Goal: Communication & Community: Answer question/provide support

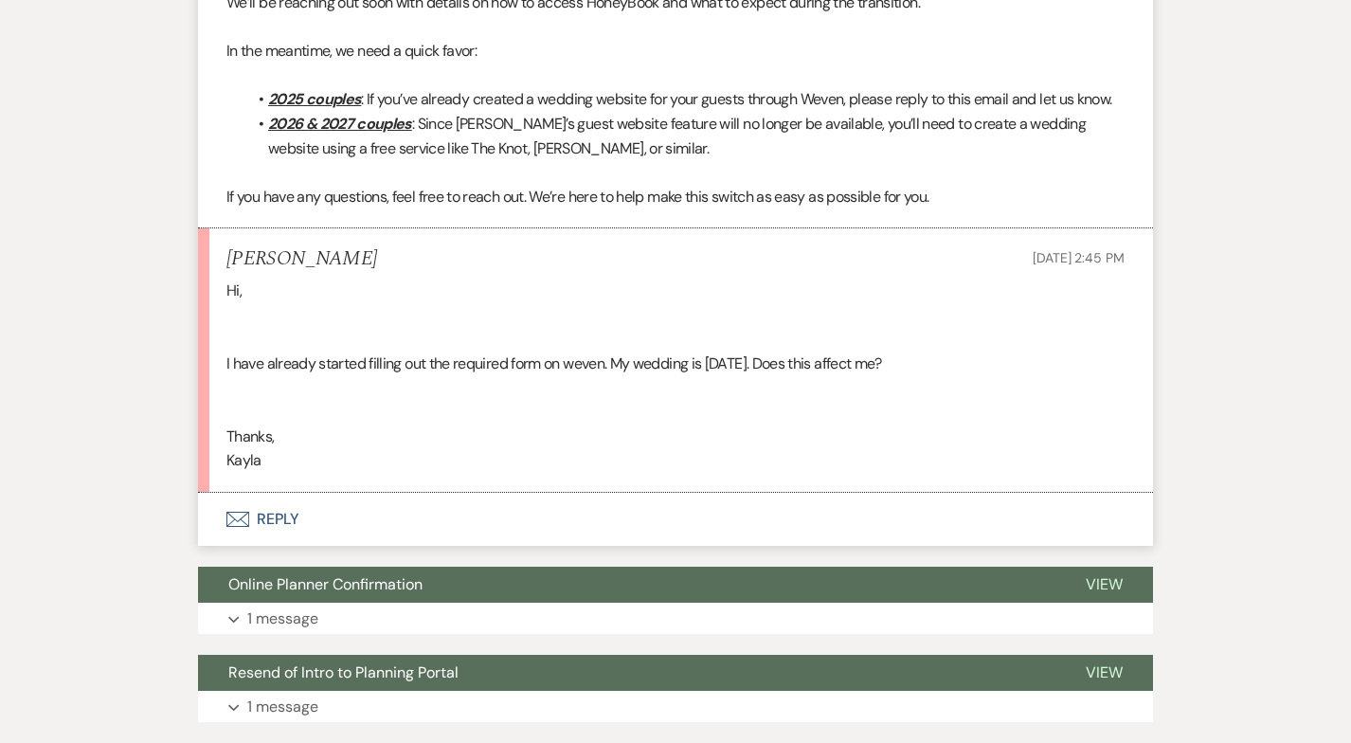
scroll to position [871, 0]
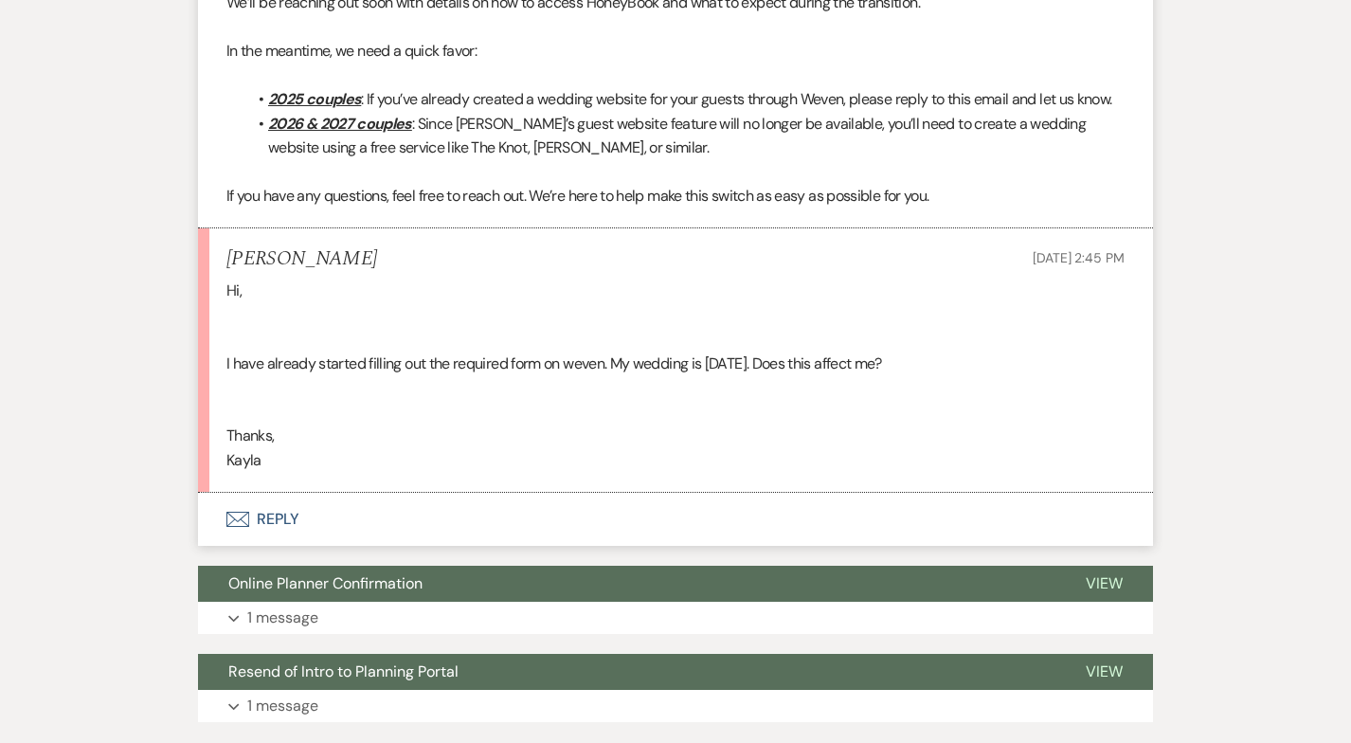
click at [255, 537] on button "Envelope Reply" at bounding box center [675, 519] width 955 height 53
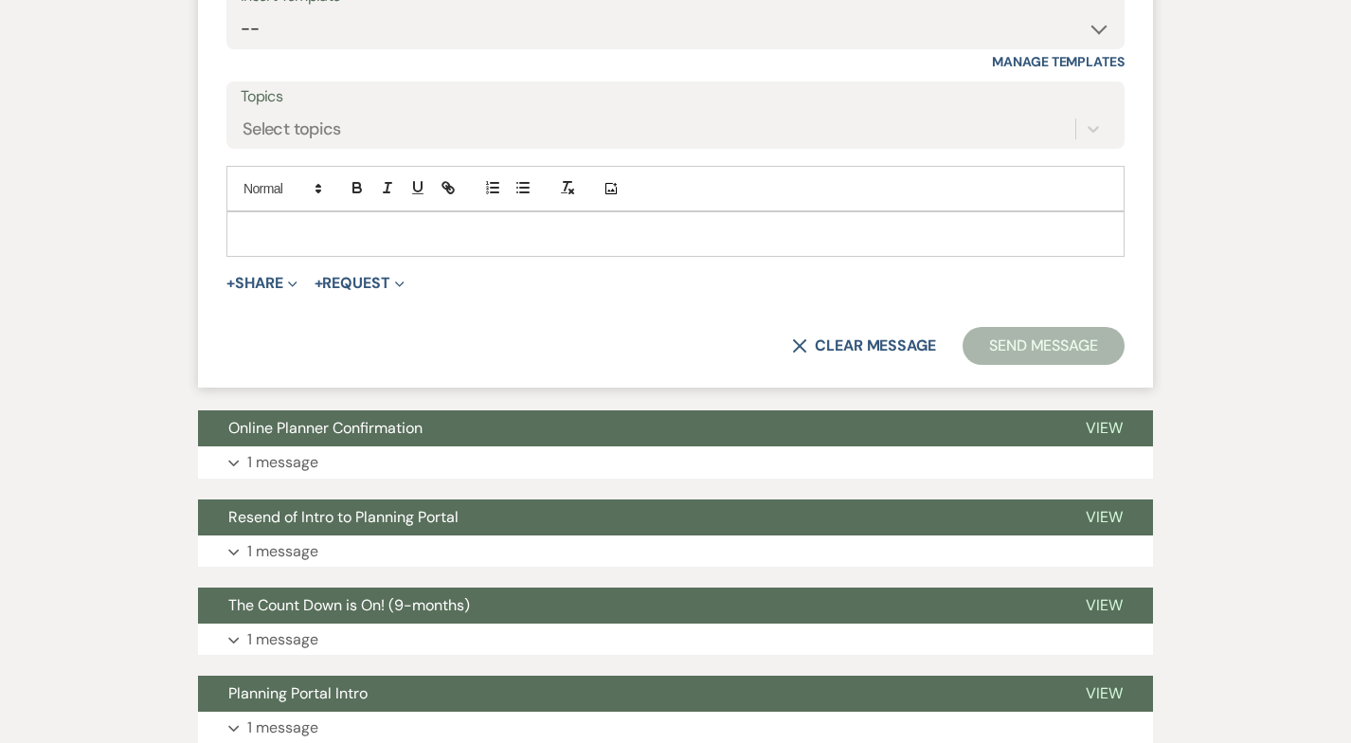
scroll to position [1570, 0]
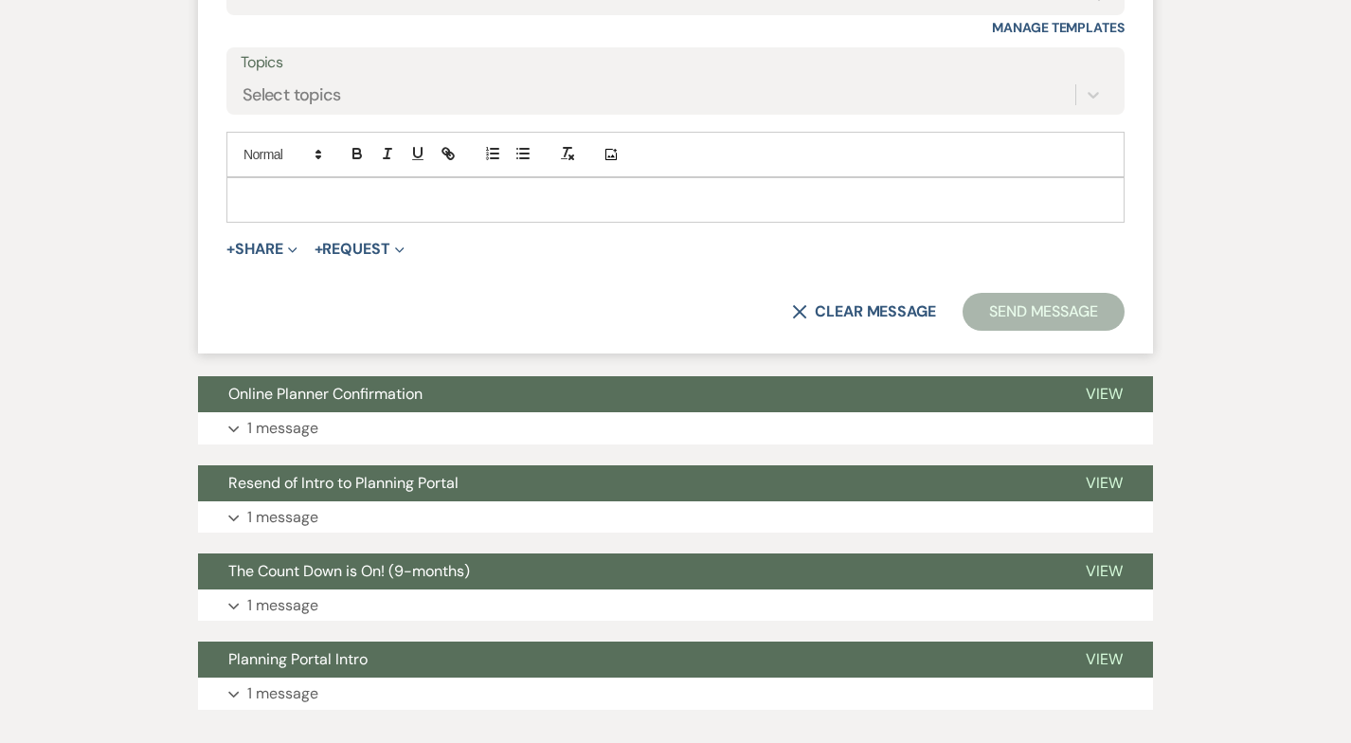
click at [271, 210] on p at bounding box center [676, 199] width 868 height 21
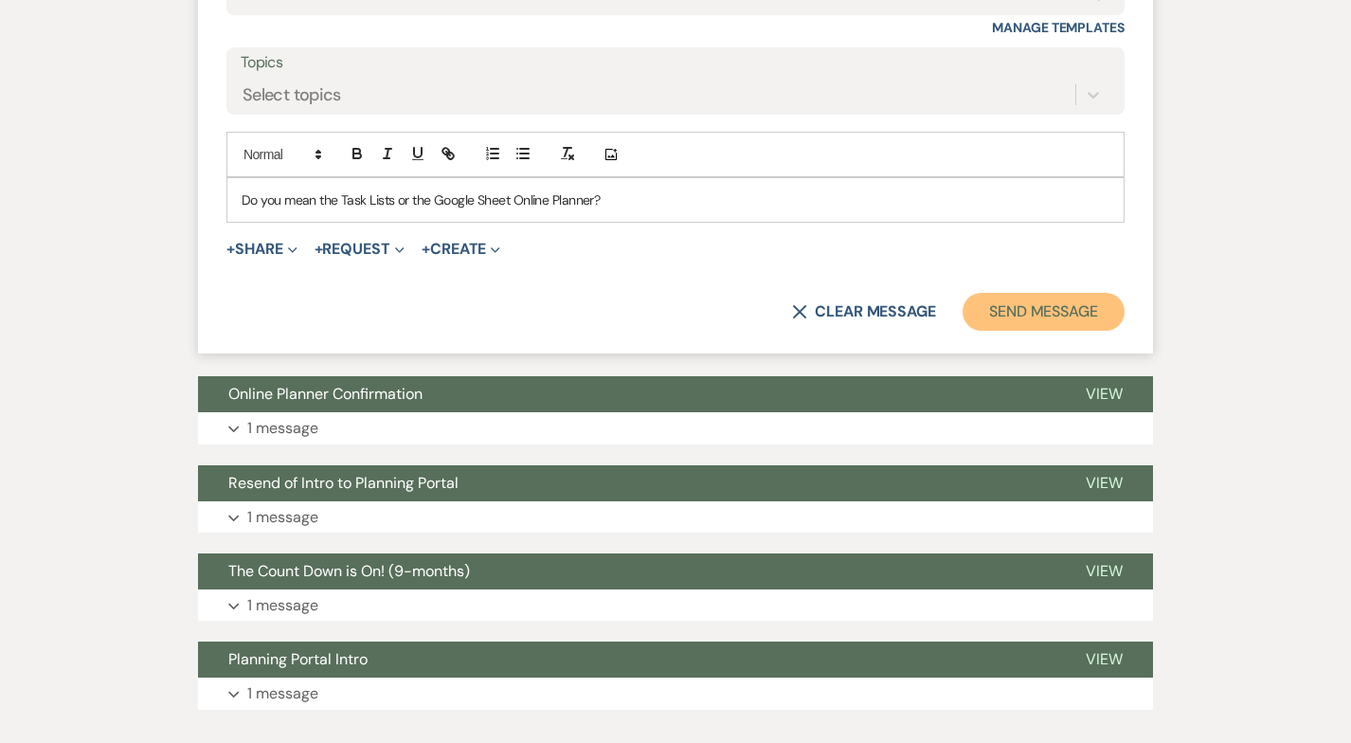
click at [1051, 331] on button "Send Message" at bounding box center [1044, 312] width 162 height 38
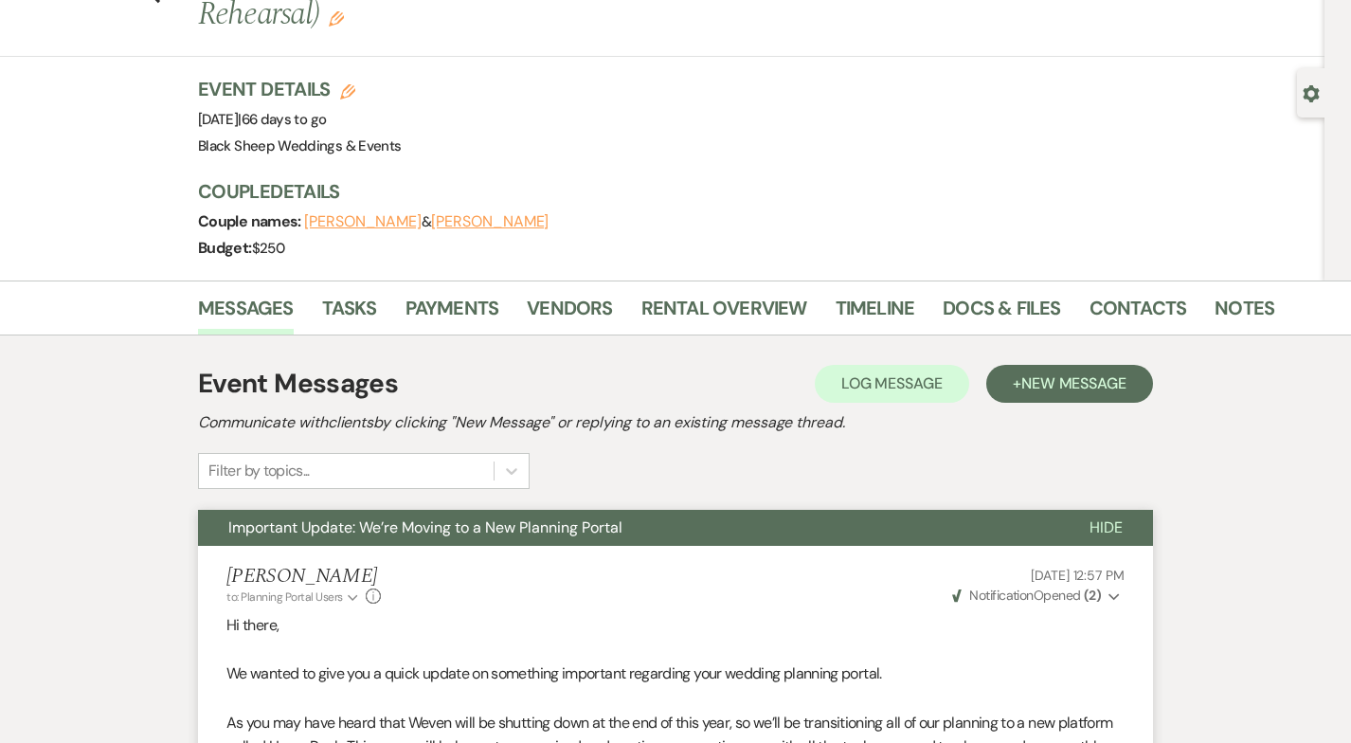
scroll to position [0, 0]
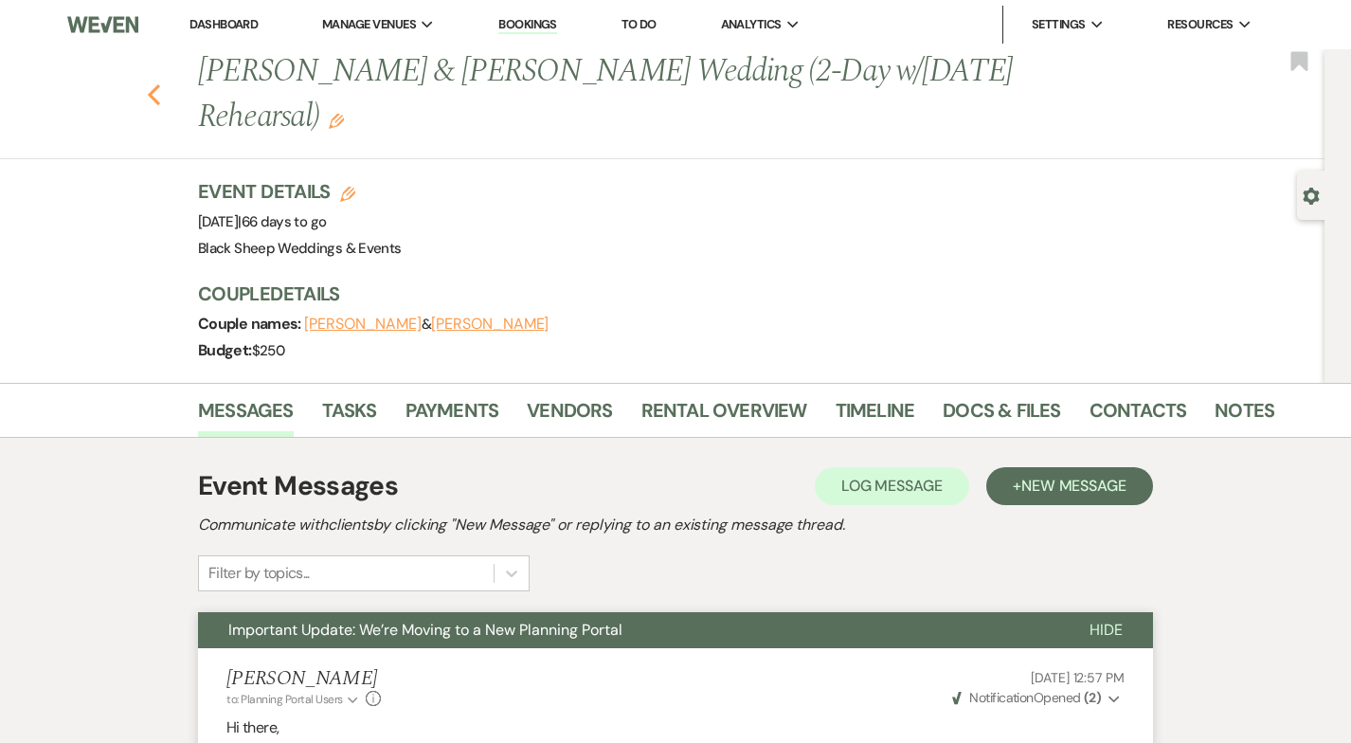
click at [153, 99] on icon "Previous" at bounding box center [154, 94] width 14 height 23
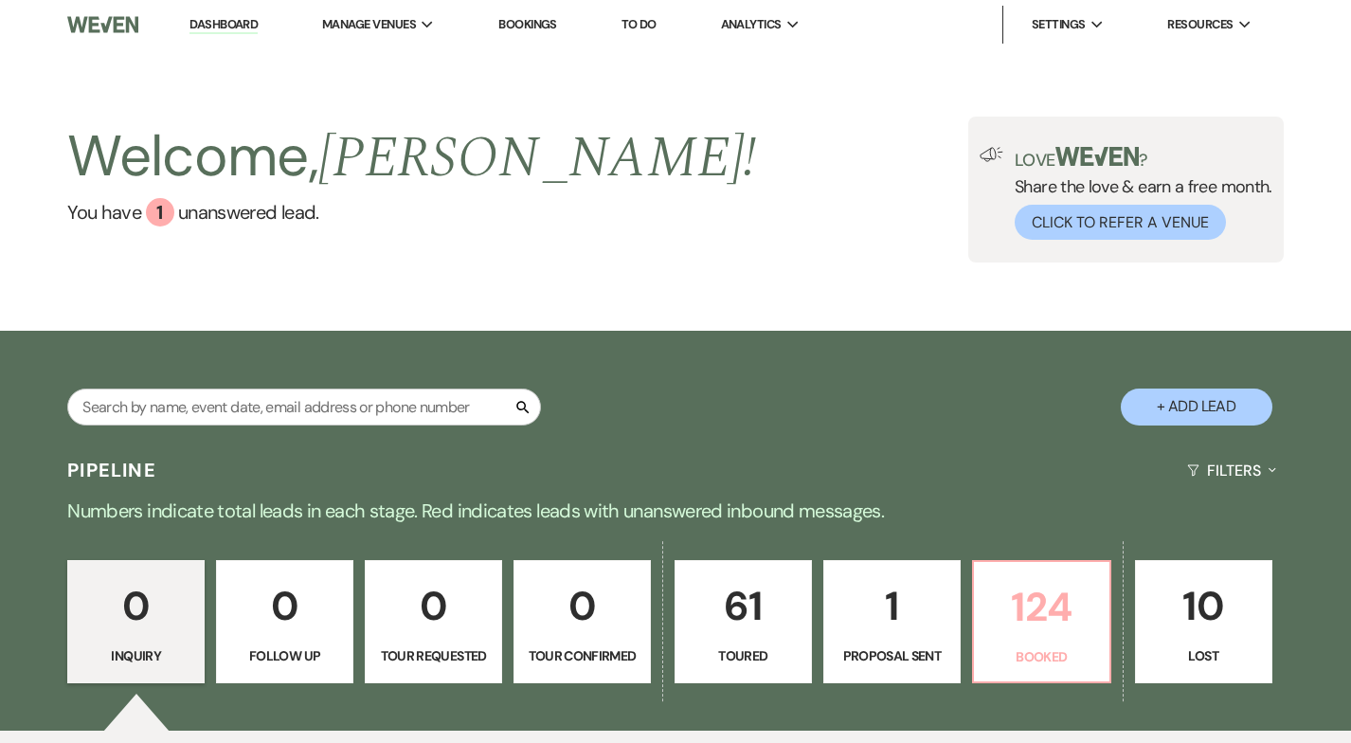
click at [1041, 606] on p "124" at bounding box center [1041, 606] width 113 height 63
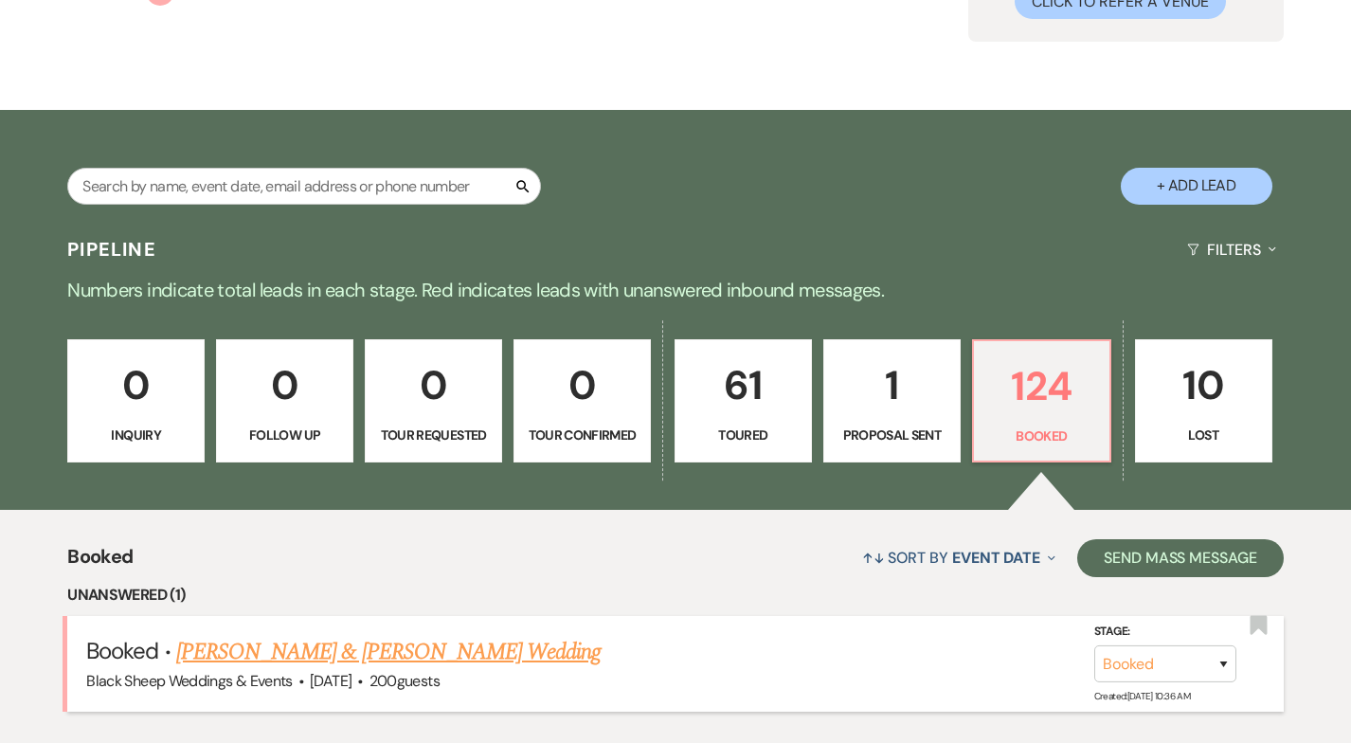
scroll to position [599, 0]
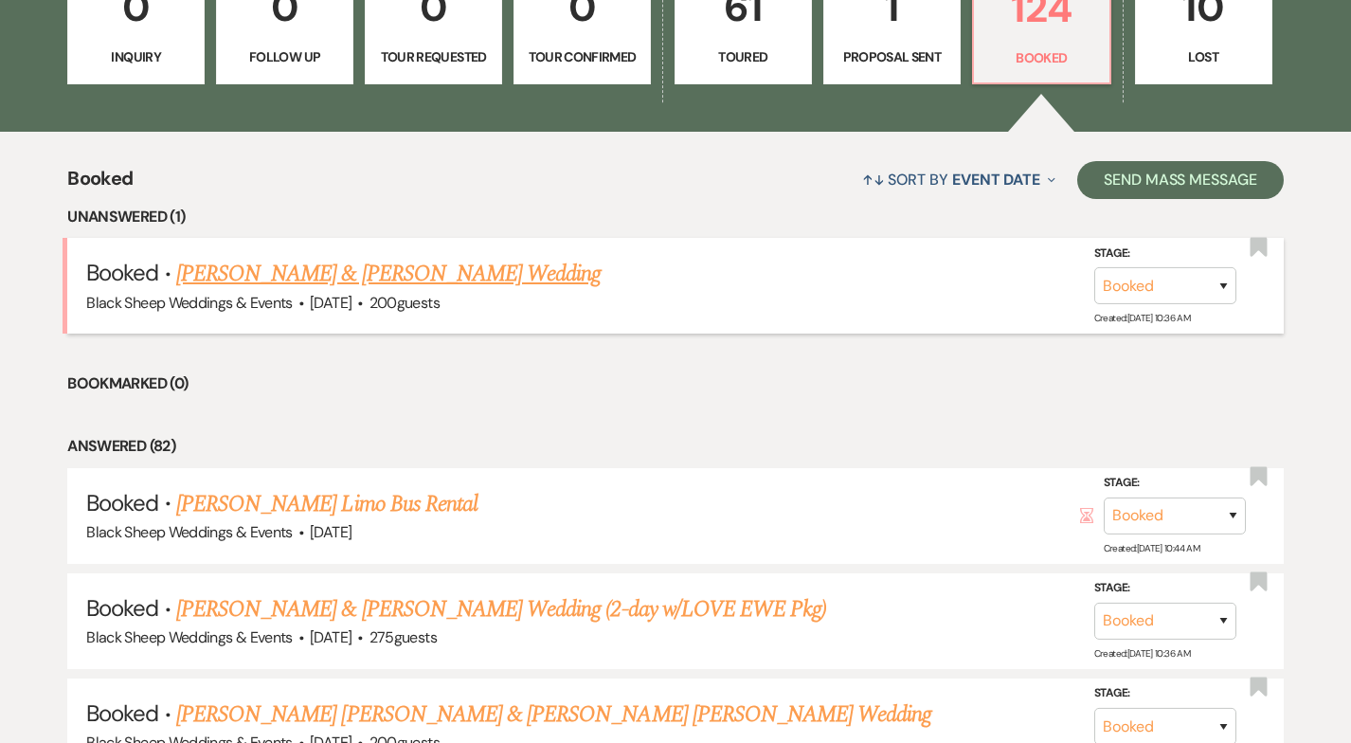
click at [368, 273] on link "[PERSON_NAME] & [PERSON_NAME] Wedding" at bounding box center [388, 274] width 424 height 34
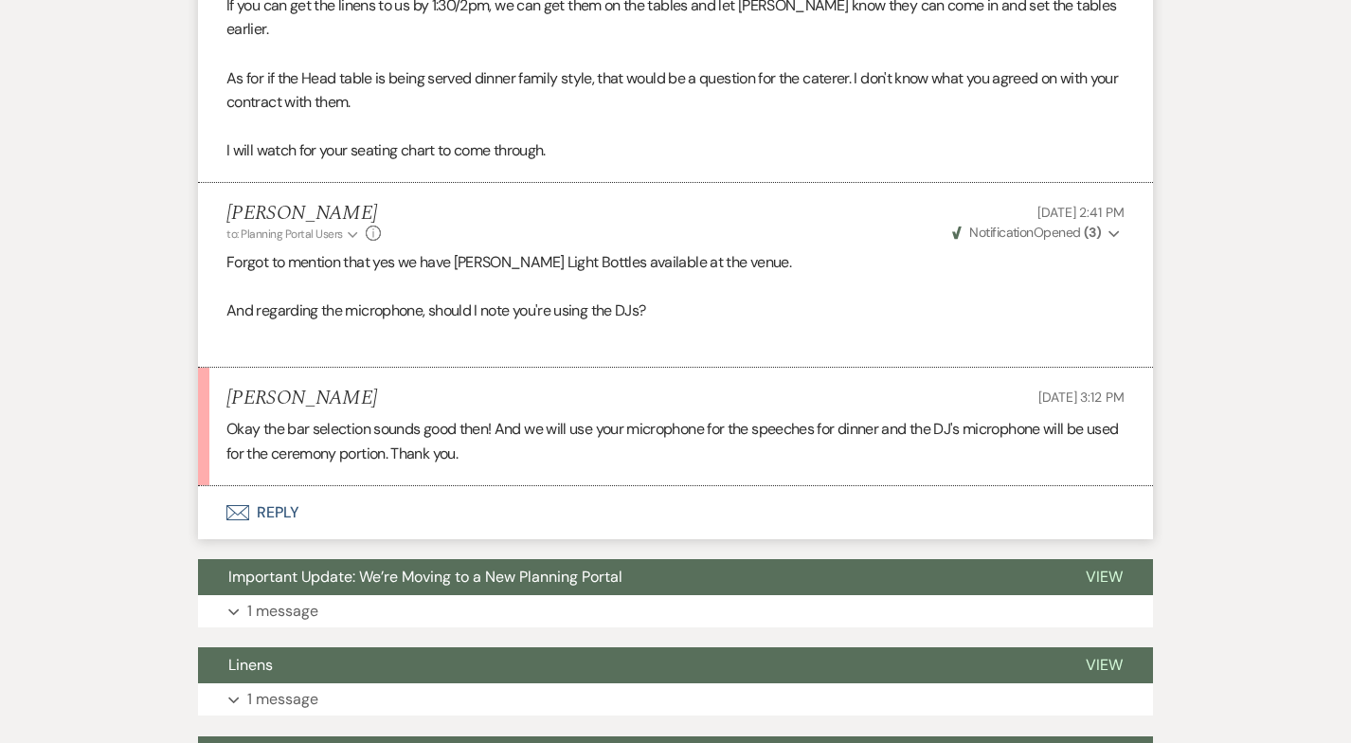
scroll to position [1340, 0]
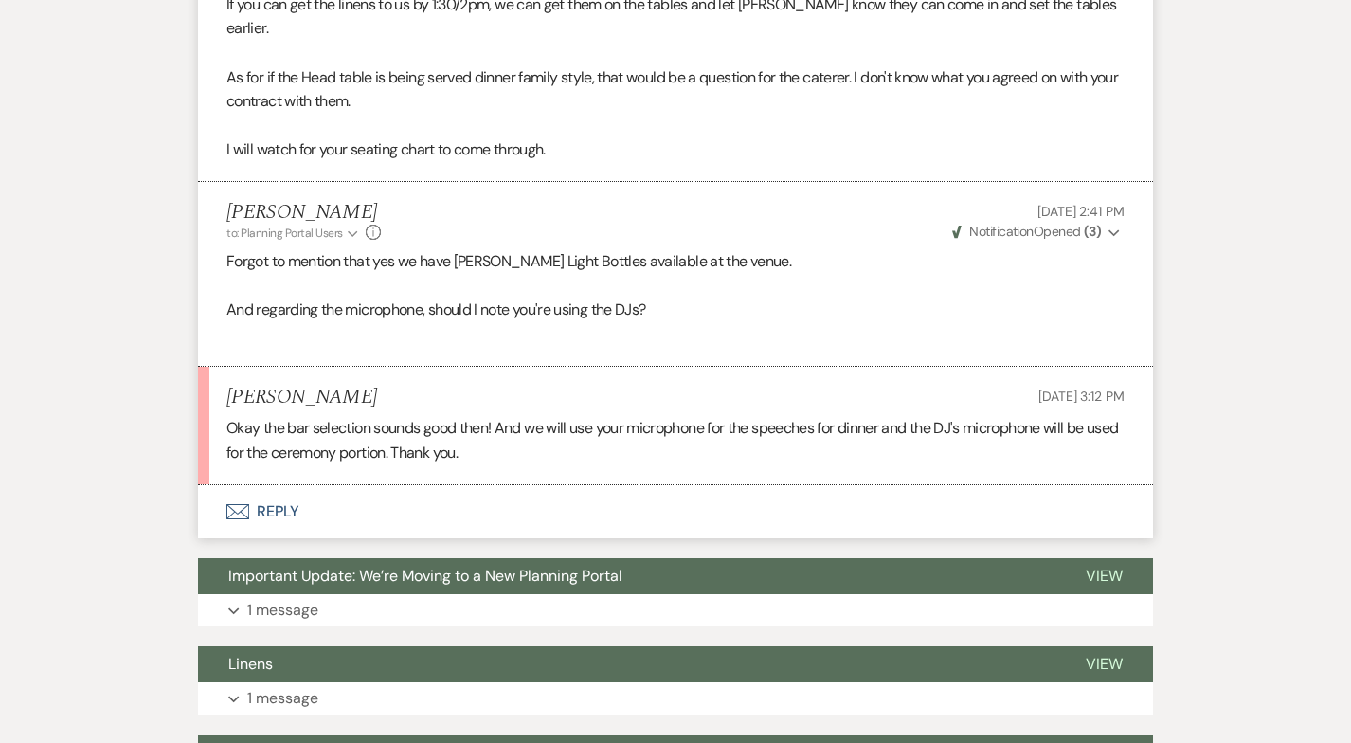
click at [278, 490] on button "Envelope Reply" at bounding box center [675, 511] width 955 height 53
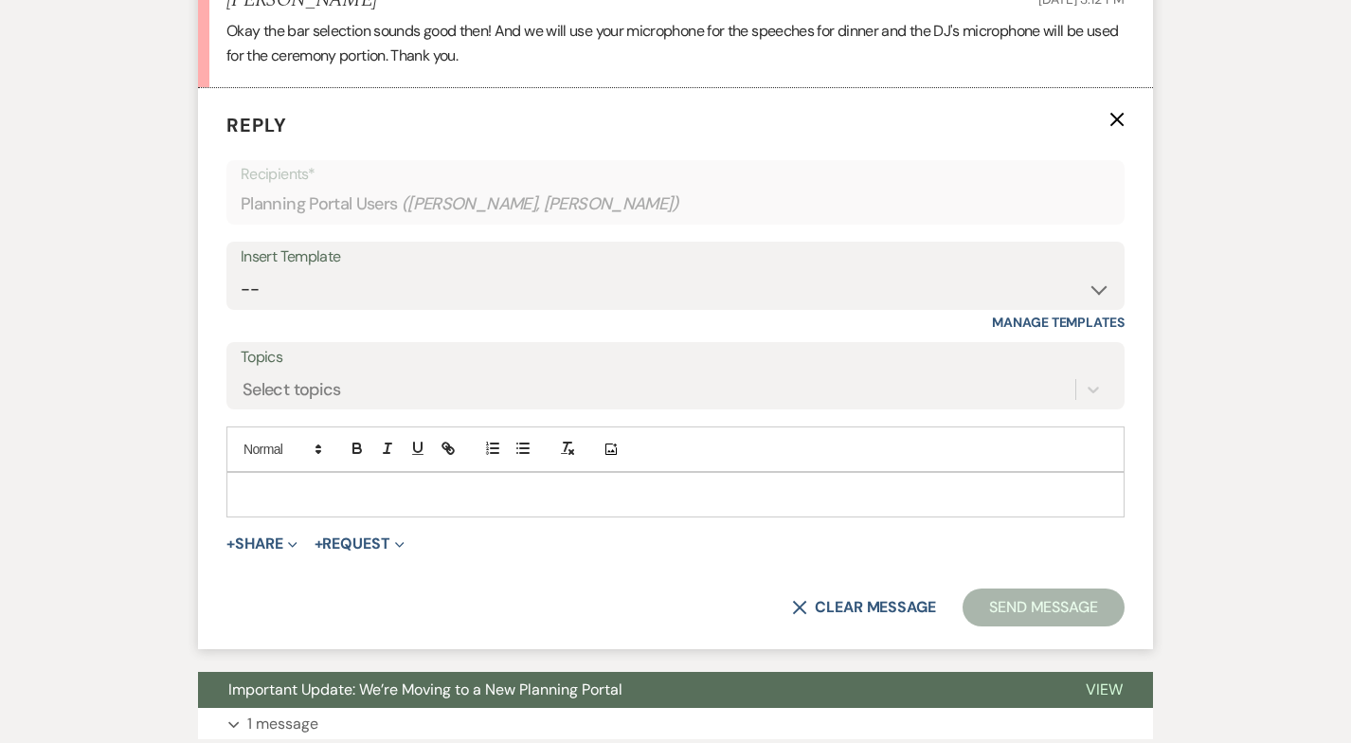
scroll to position [1899, 0]
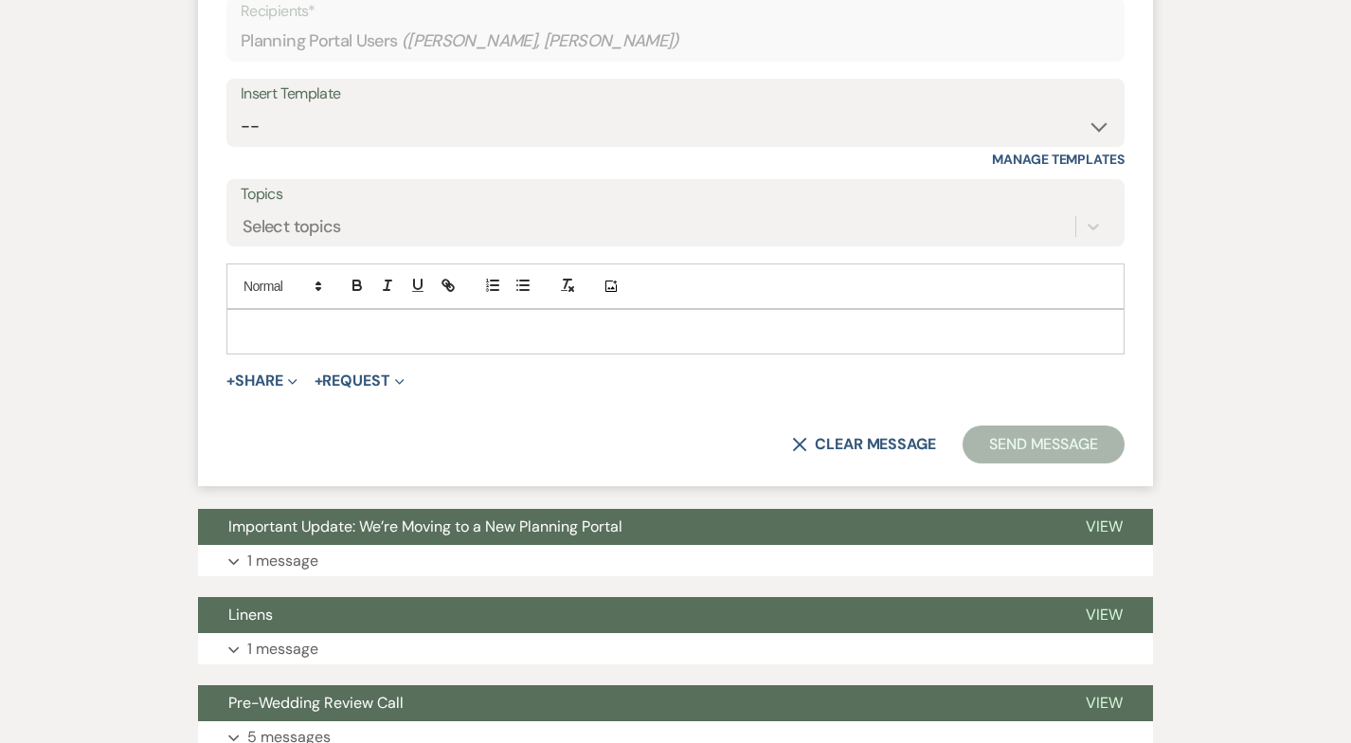
click at [298, 310] on div at bounding box center [675, 332] width 896 height 44
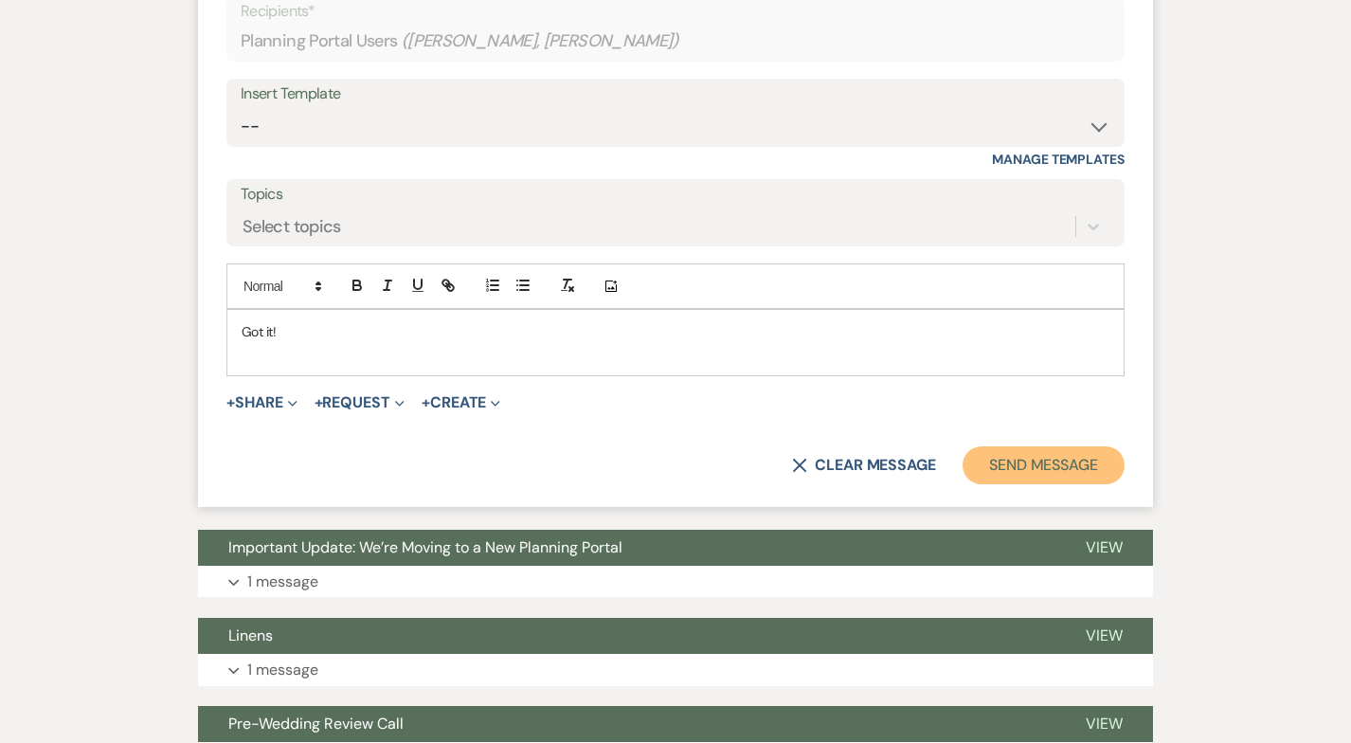
click at [1071, 446] on button "Send Message" at bounding box center [1044, 465] width 162 height 38
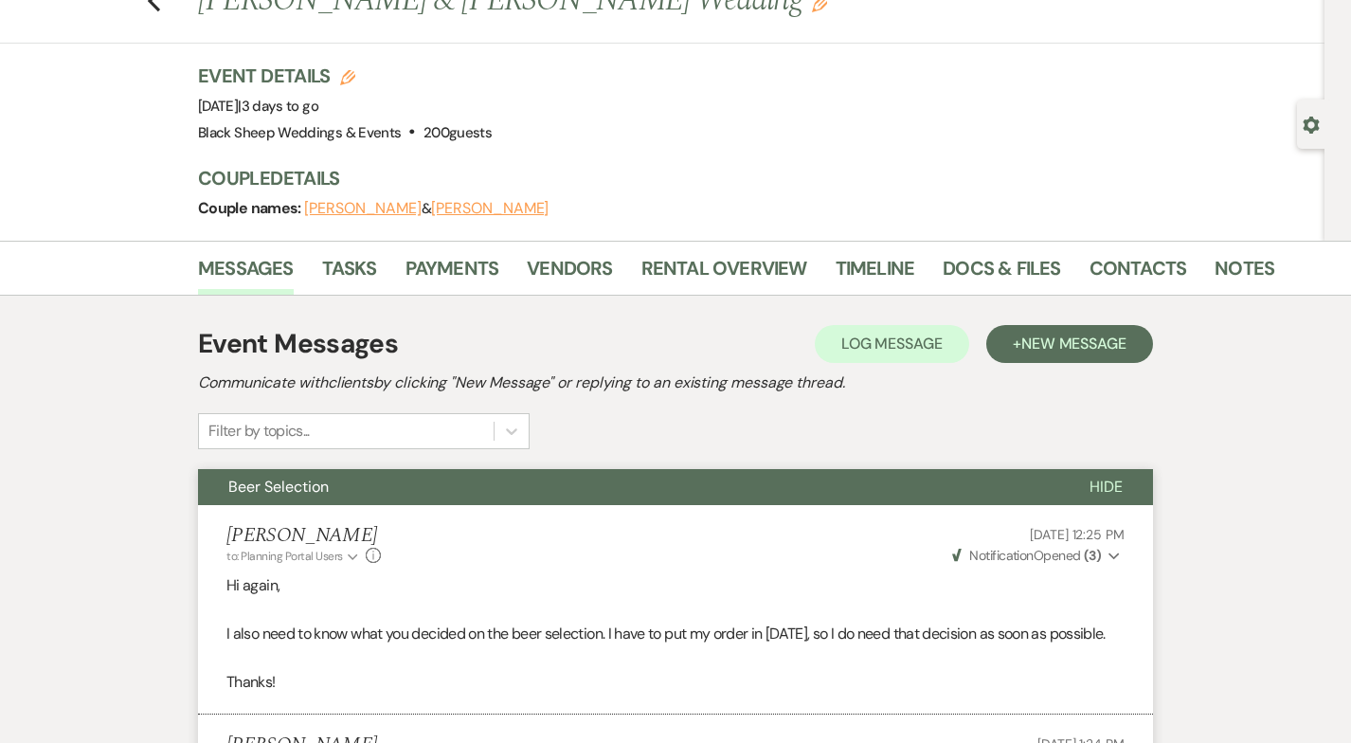
scroll to position [0, 0]
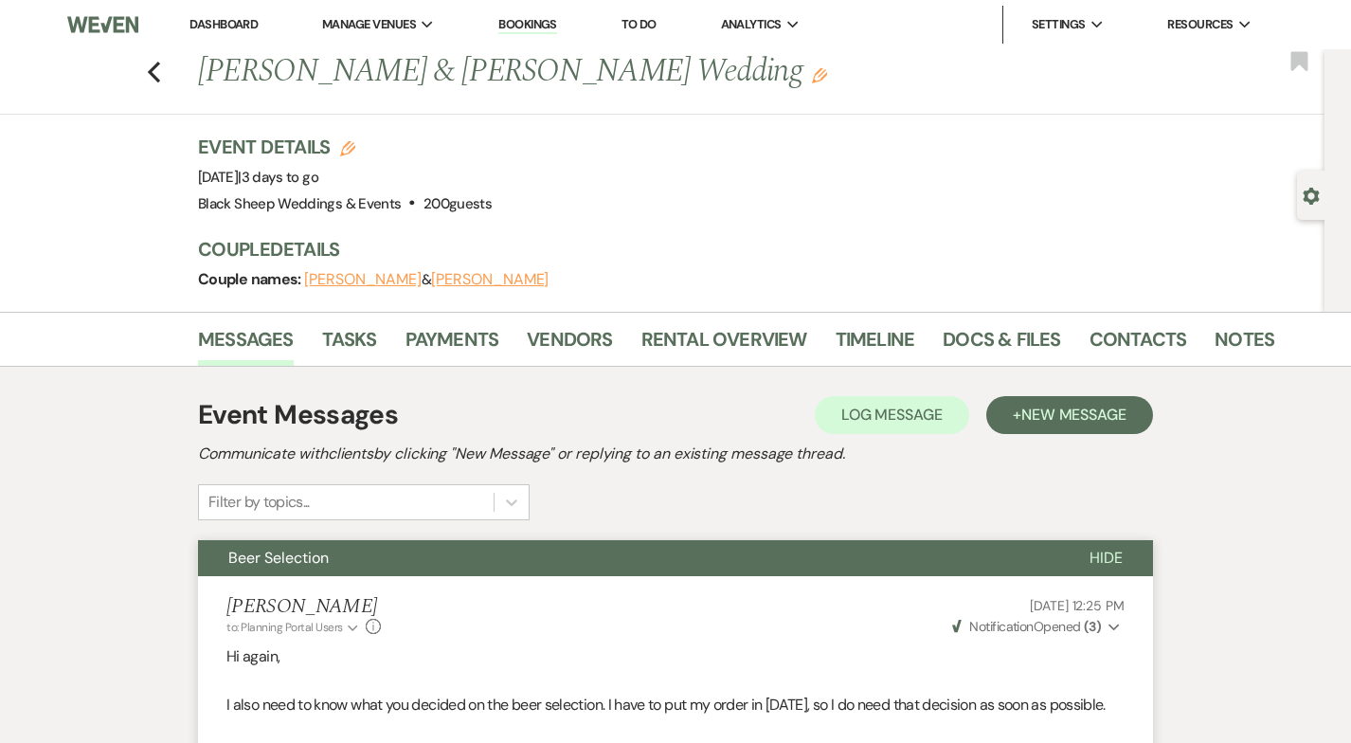
click at [162, 71] on div "Previous [PERSON_NAME] & [PERSON_NAME] Wedding Edit Bookmark" at bounding box center [658, 81] width 1334 height 65
click at [144, 69] on div "Previous [PERSON_NAME] & [PERSON_NAME] Wedding Edit Bookmark" at bounding box center [658, 81] width 1334 height 65
click at [148, 70] on icon "Previous" at bounding box center [154, 72] width 14 height 23
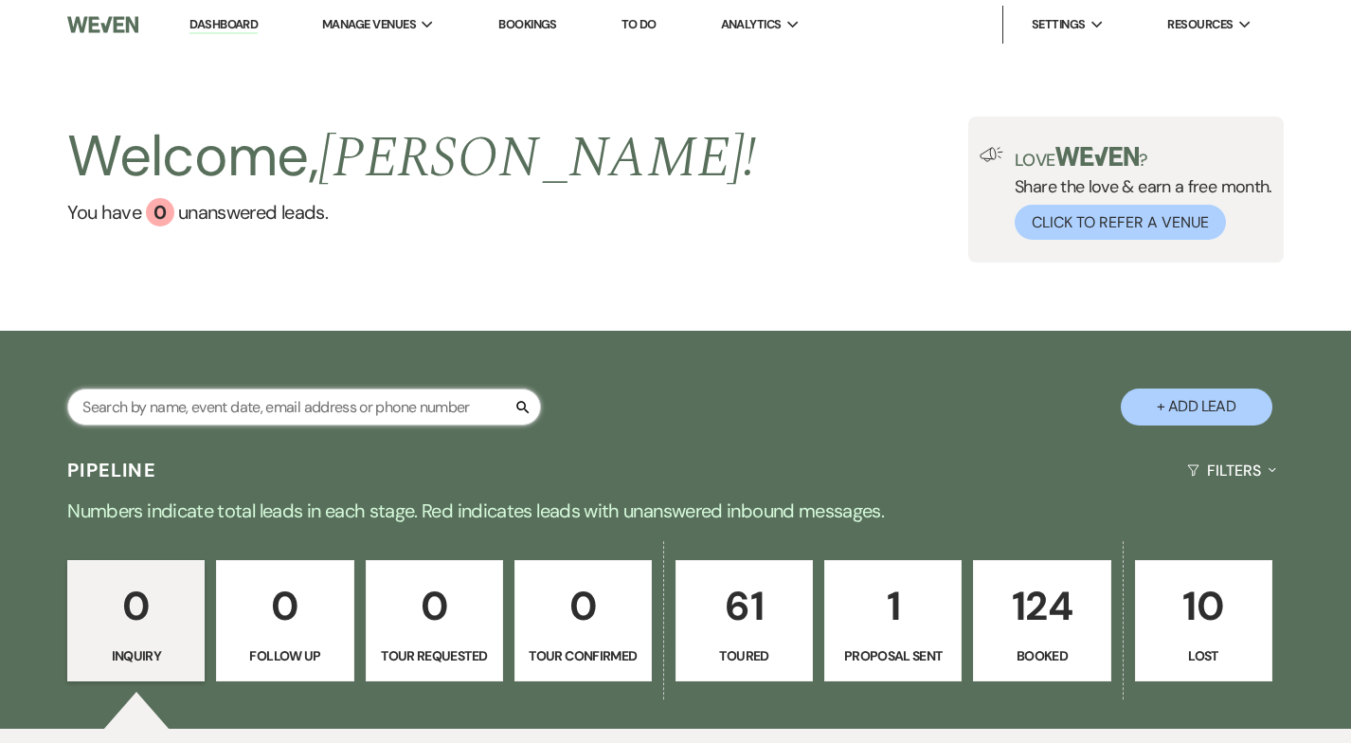
click at [242, 405] on input "text" at bounding box center [304, 406] width 474 height 37
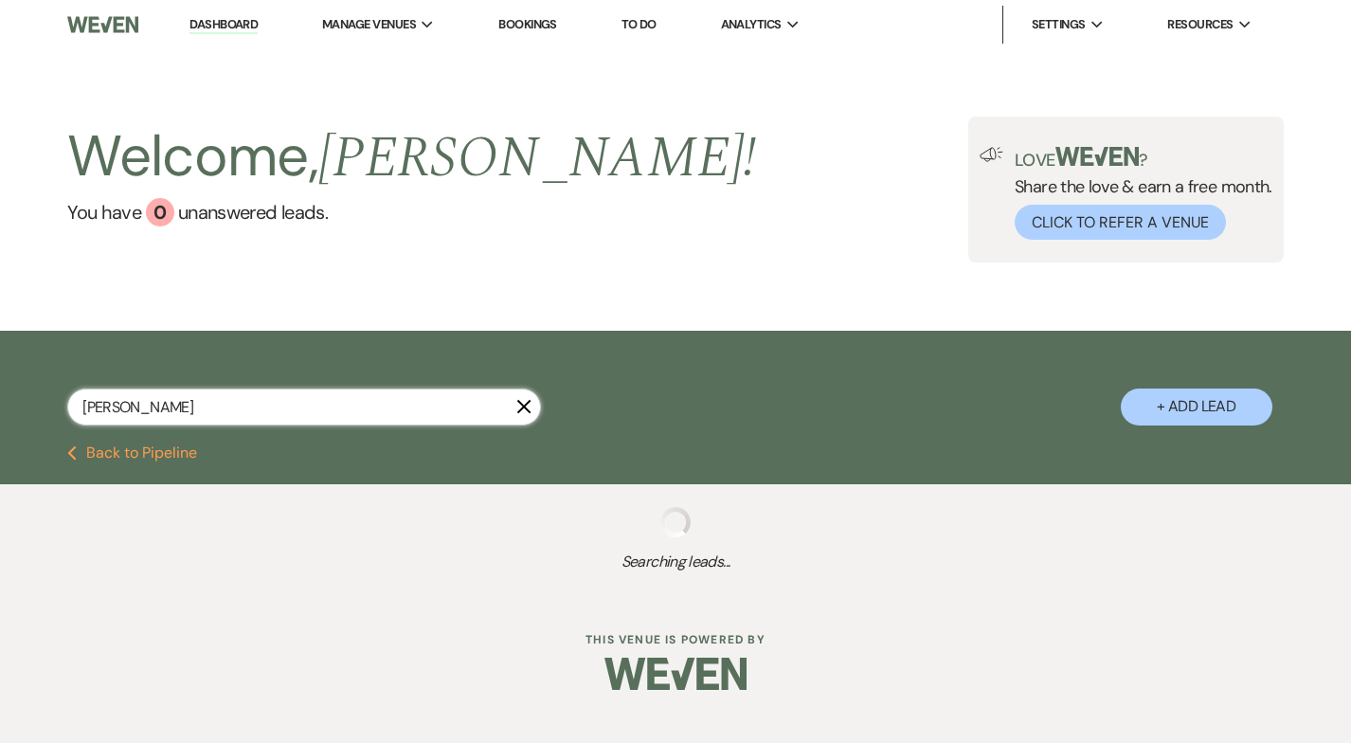
type input "[PERSON_NAME]"
select select "6"
select select "5"
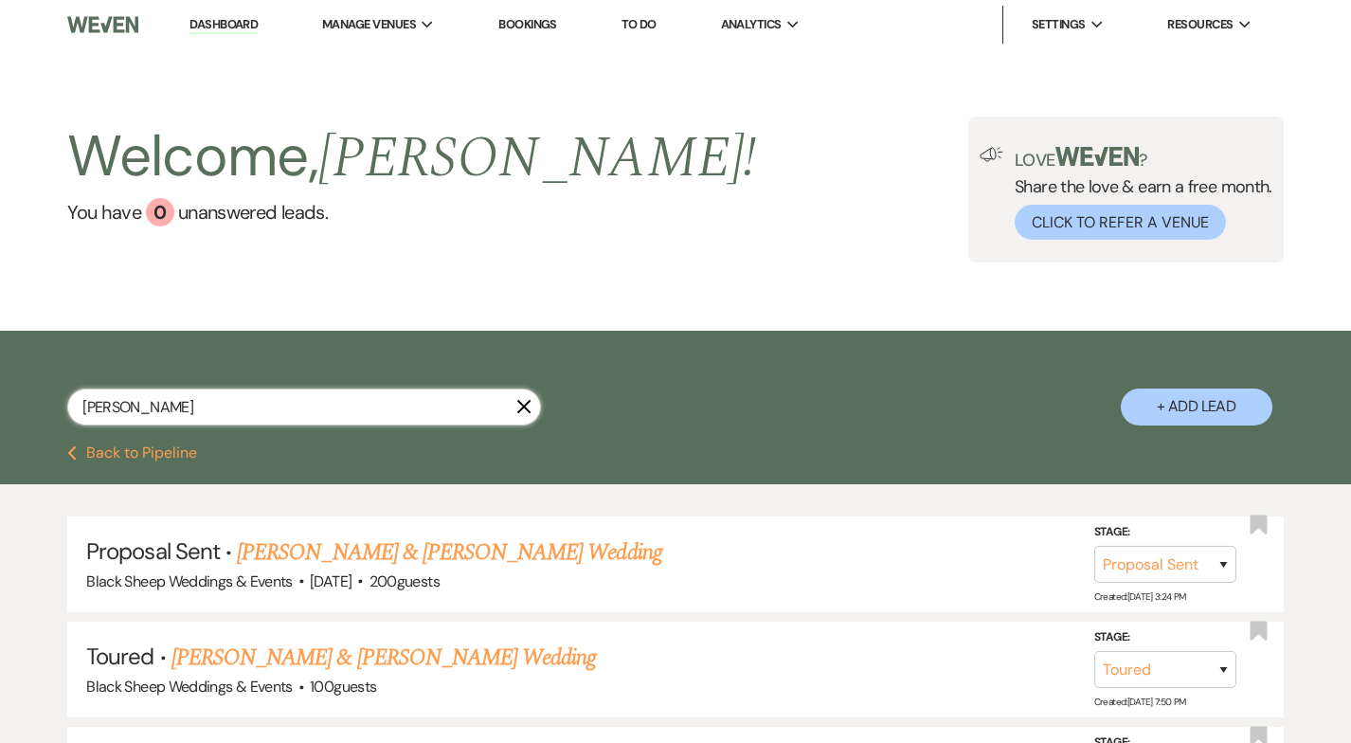
select select "6"
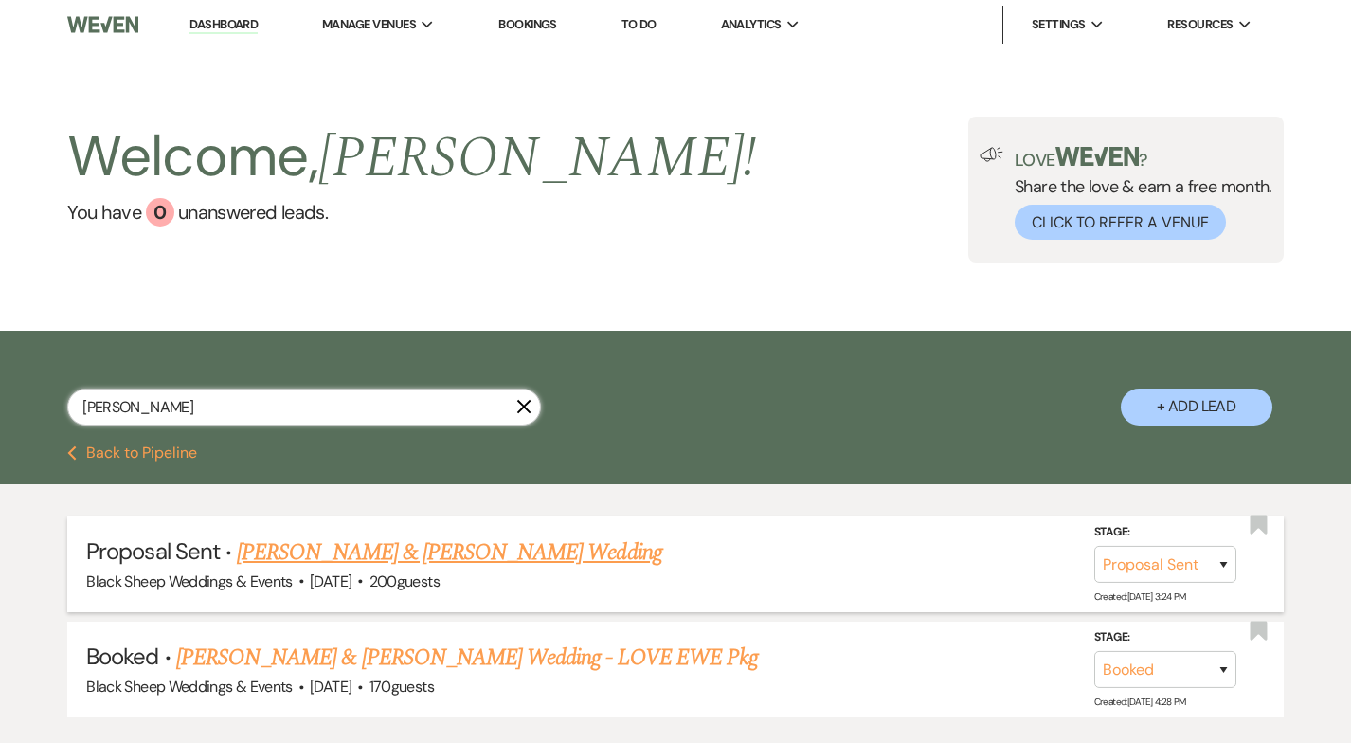
type input "[PERSON_NAME]"
click at [362, 544] on link "[PERSON_NAME] & [PERSON_NAME] Wedding" at bounding box center [449, 552] width 424 height 34
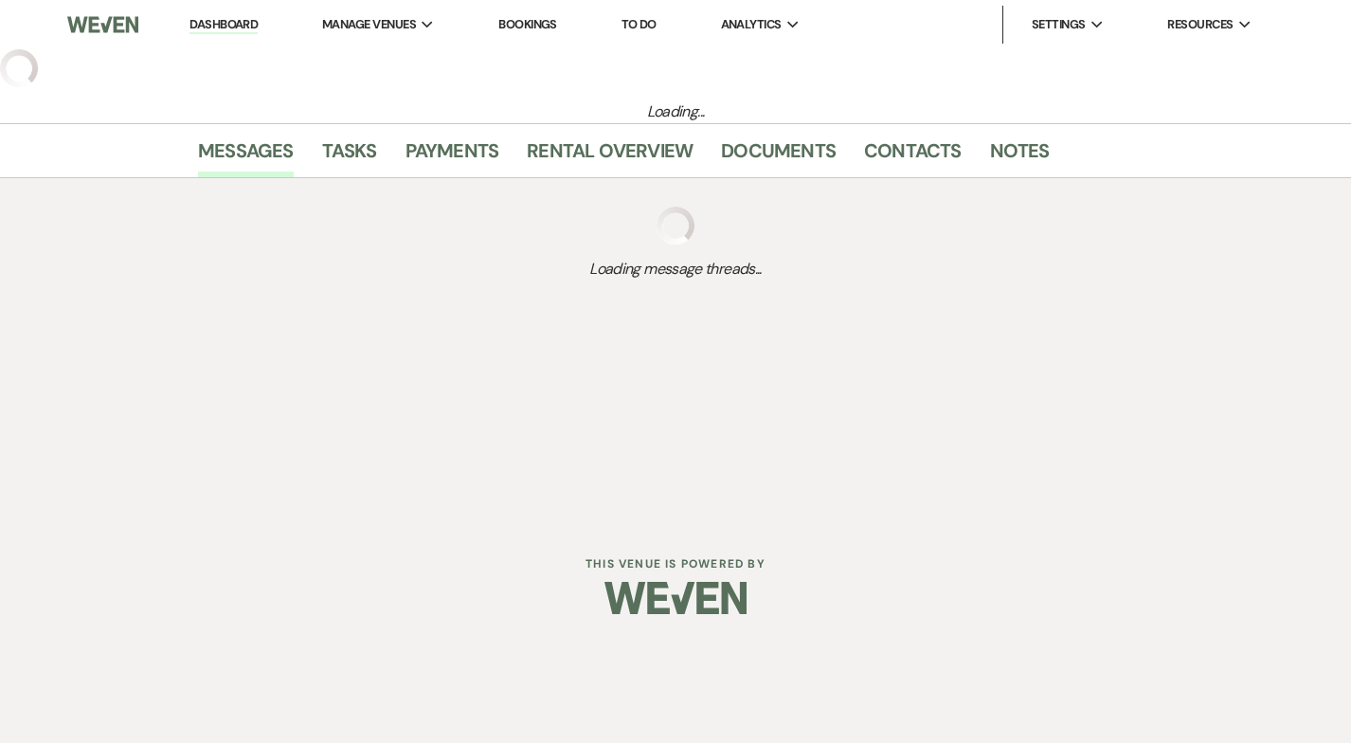
select select "6"
select select "14"
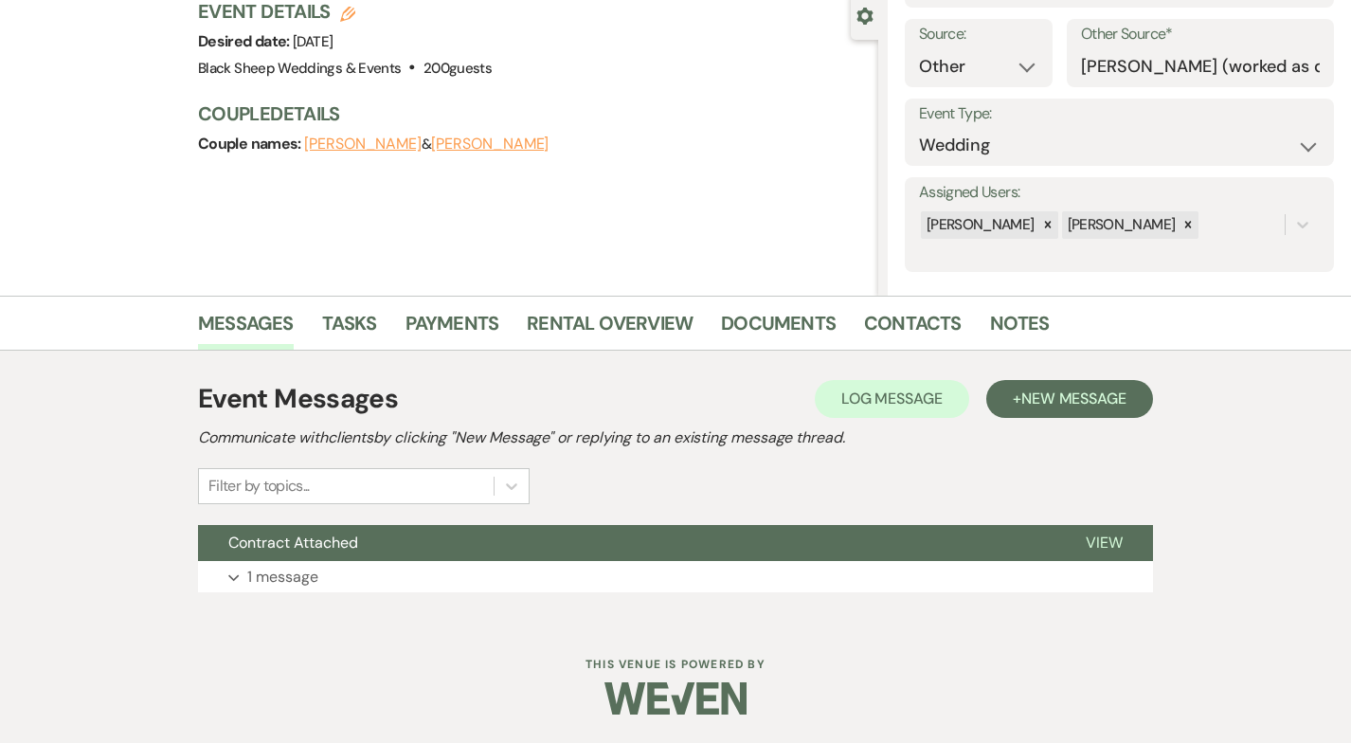
scroll to position [159, 0]
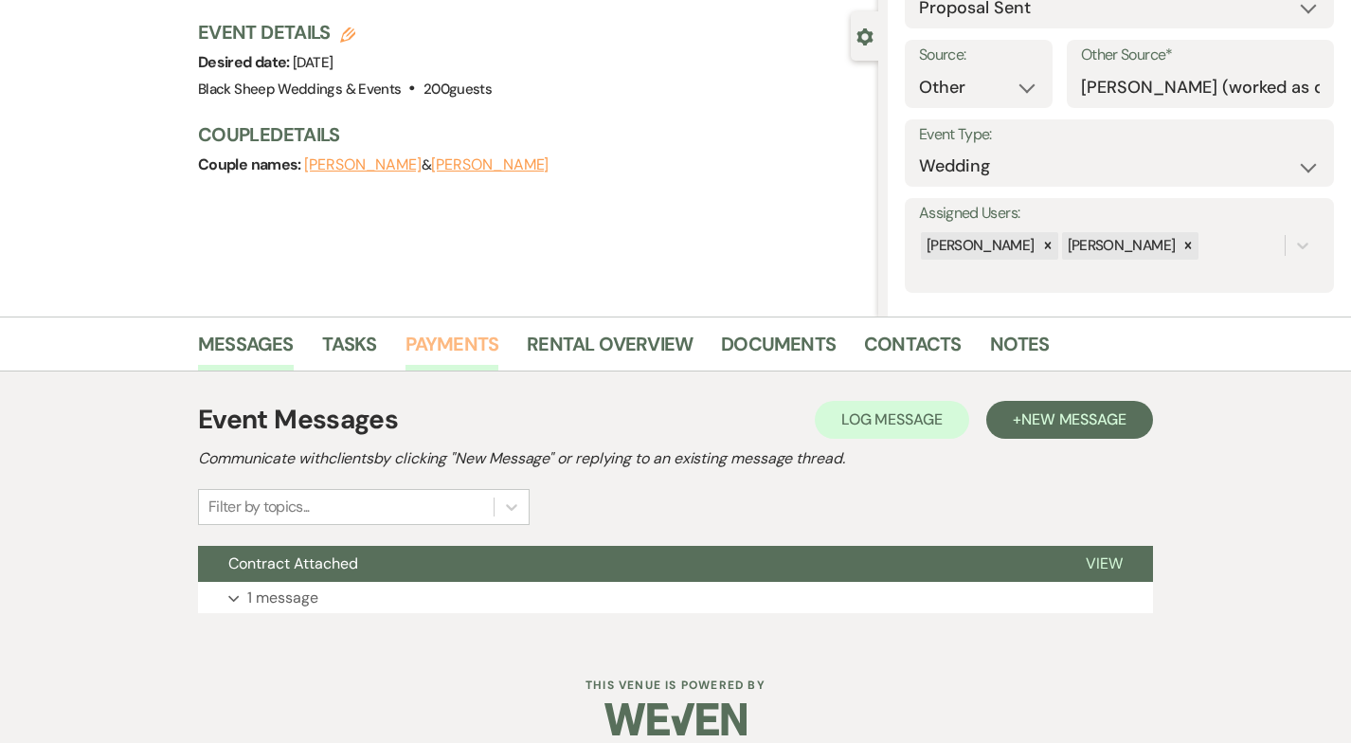
click at [482, 334] on link "Payments" at bounding box center [452, 350] width 94 height 42
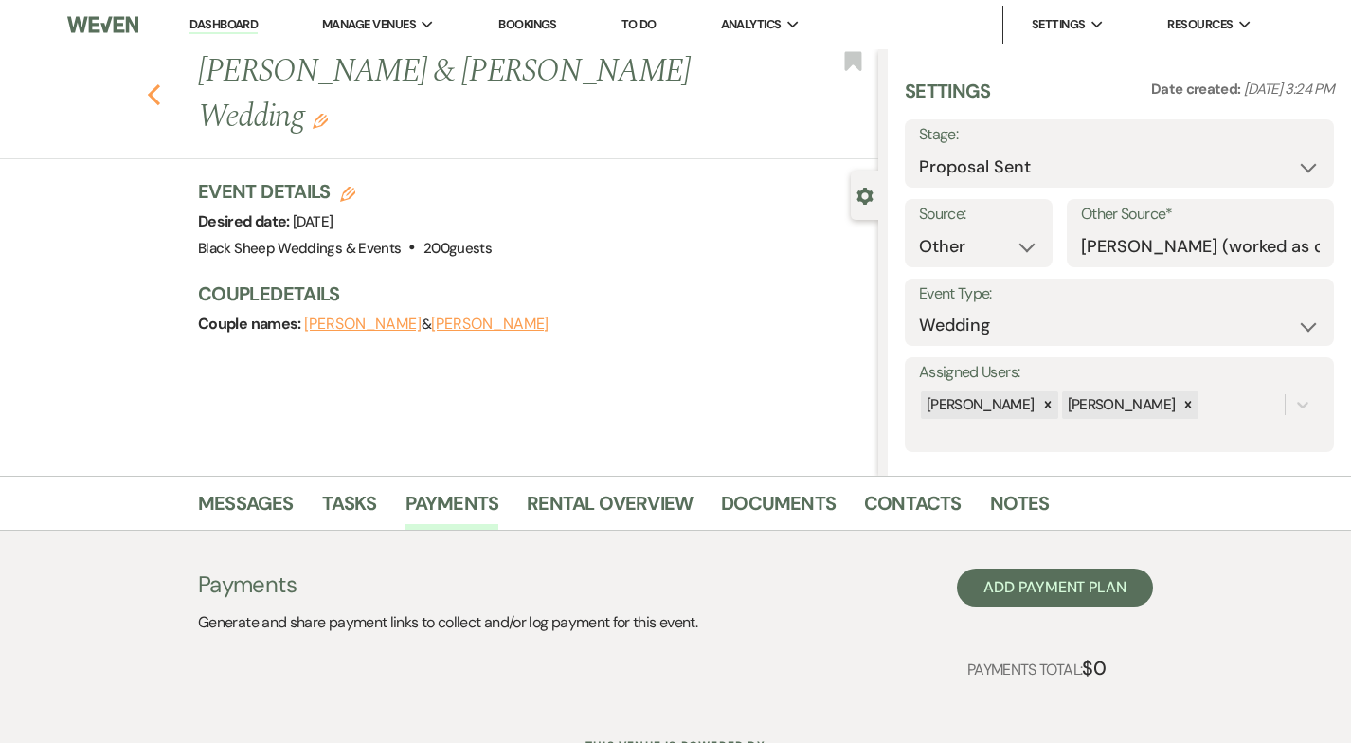
click at [152, 83] on icon "Previous" at bounding box center [154, 94] width 14 height 23
select select "6"
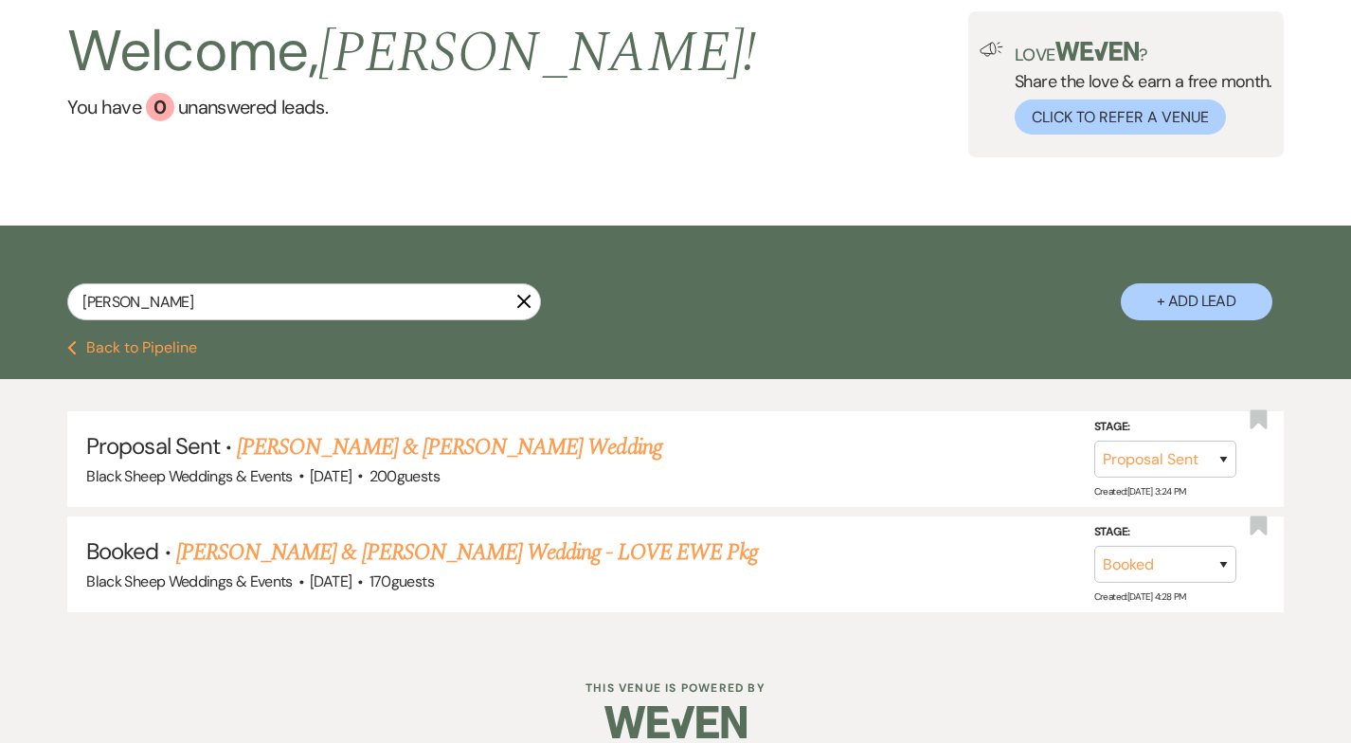
scroll to position [127, 0]
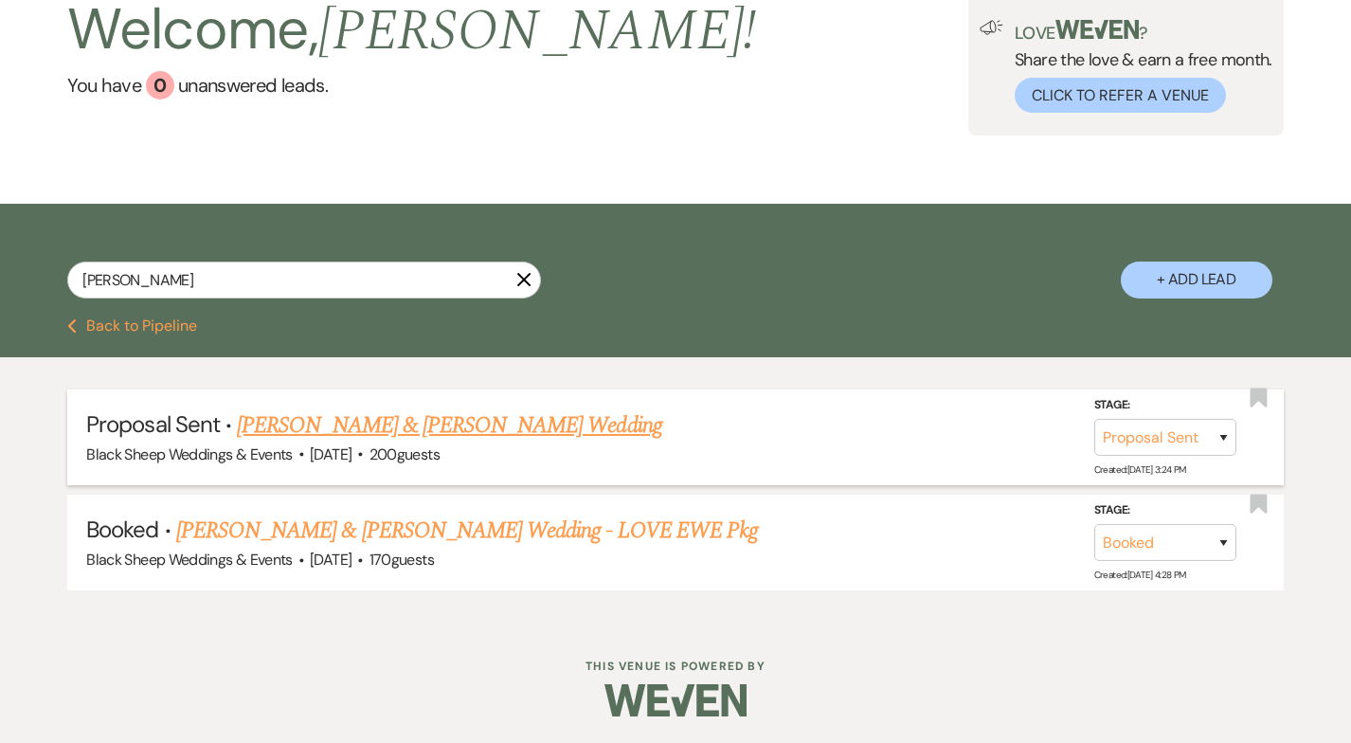
click at [343, 436] on link "[PERSON_NAME] & [PERSON_NAME] Wedding" at bounding box center [449, 425] width 424 height 34
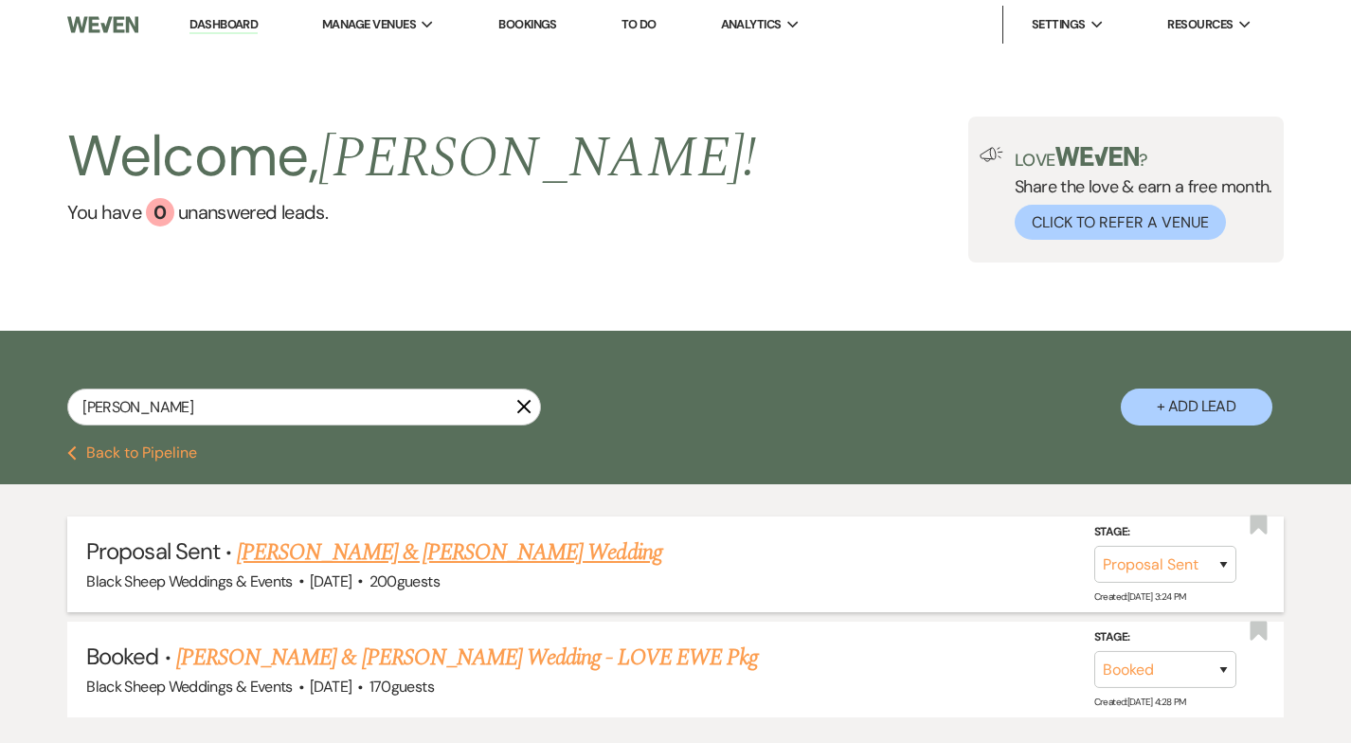
select select "6"
select select "14"
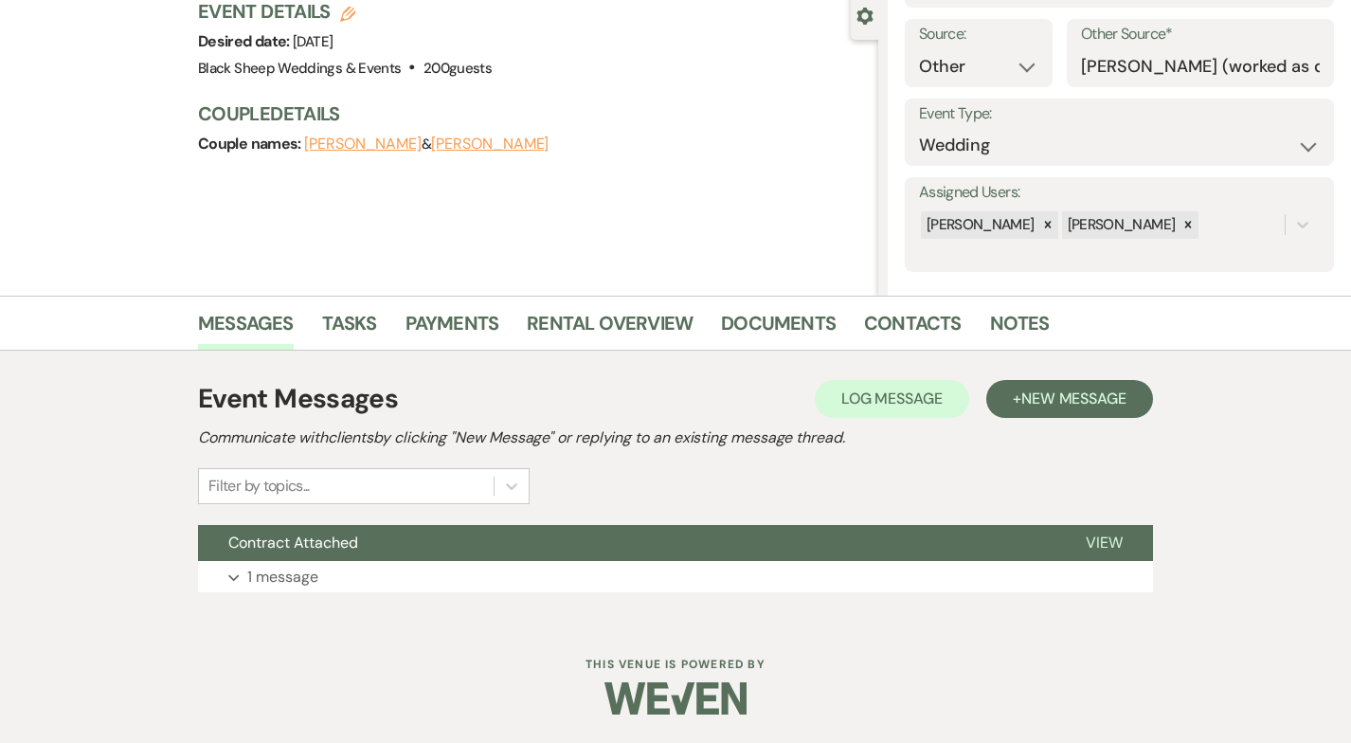
scroll to position [149, 0]
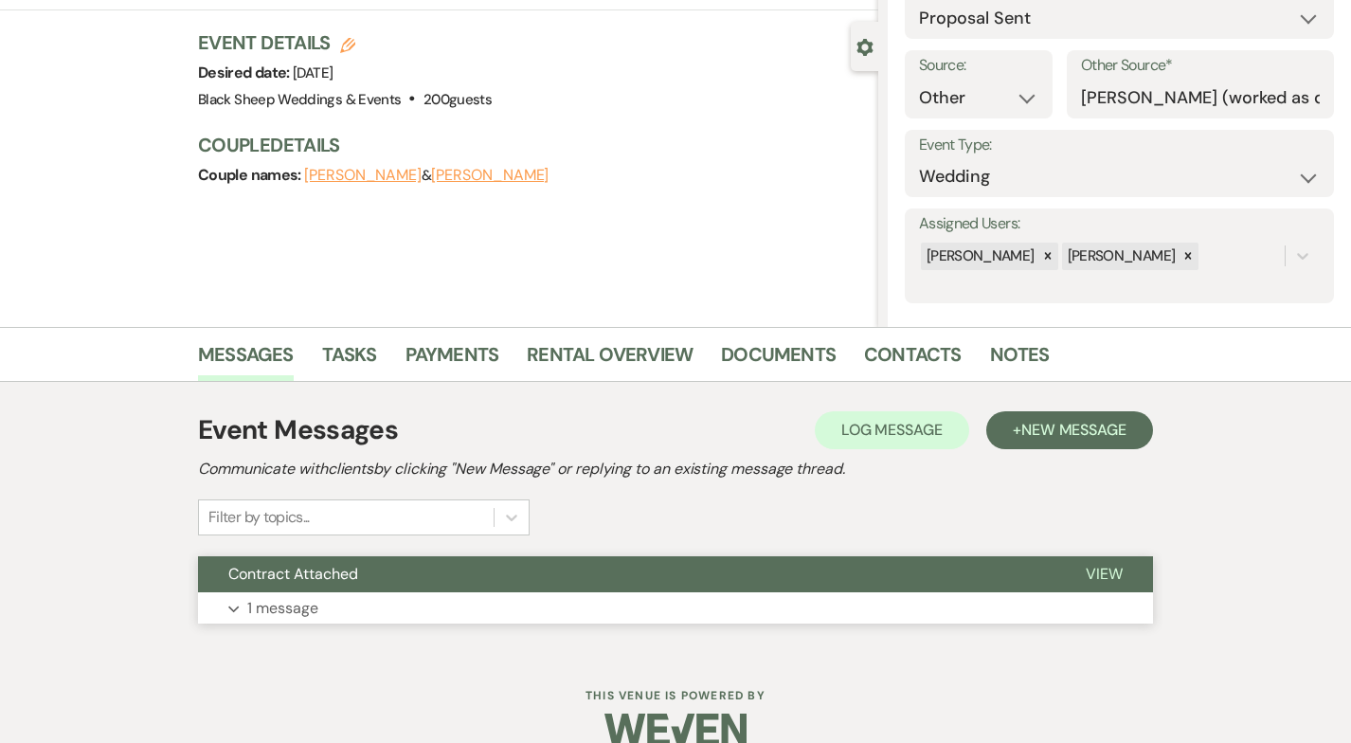
click at [300, 613] on p "1 message" at bounding box center [282, 608] width 71 height 25
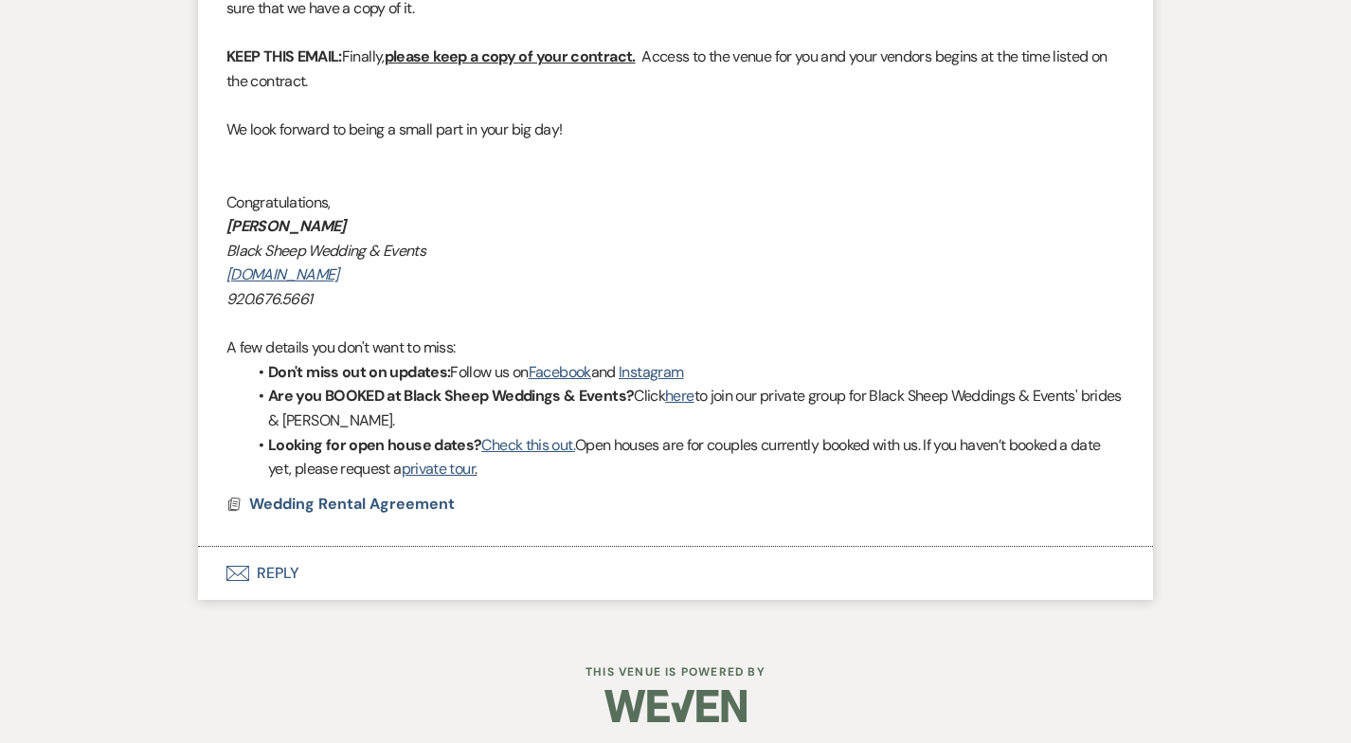
scroll to position [1837, 0]
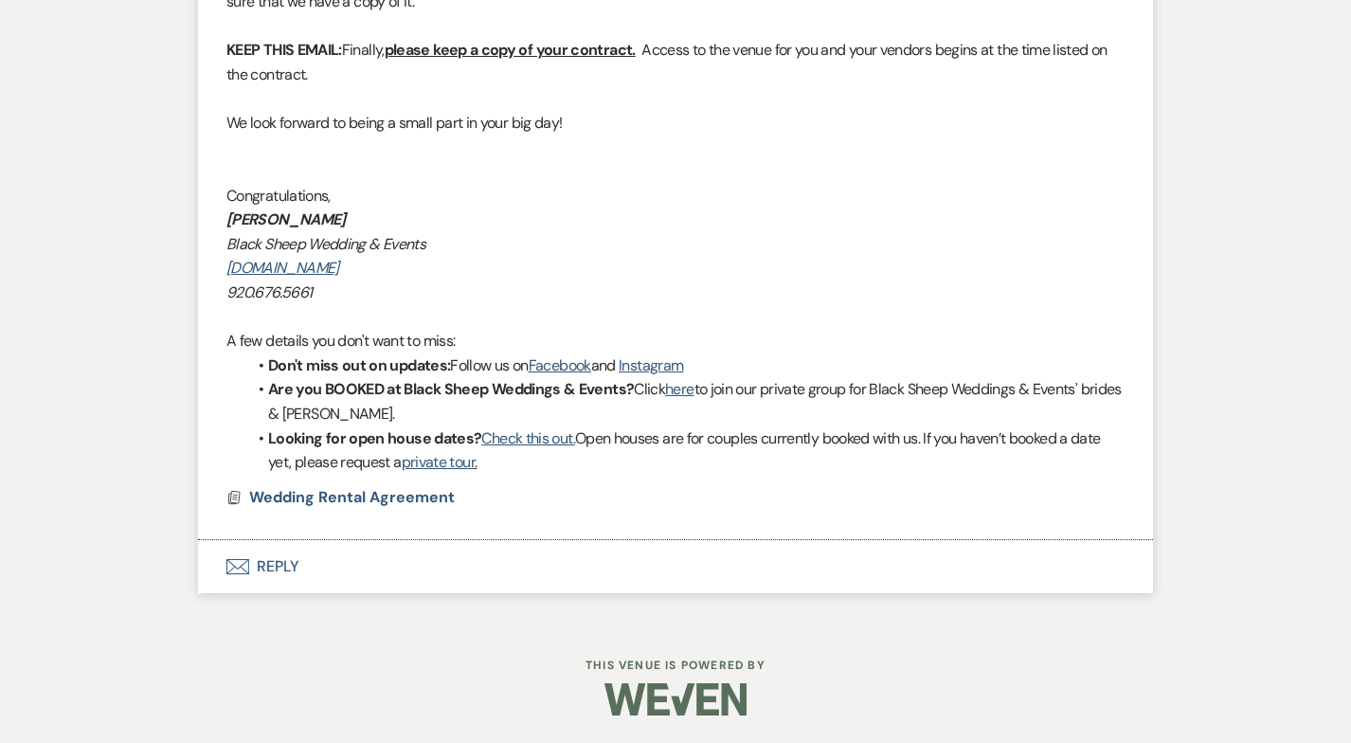
click at [270, 567] on button "Envelope Reply" at bounding box center [675, 566] width 955 height 53
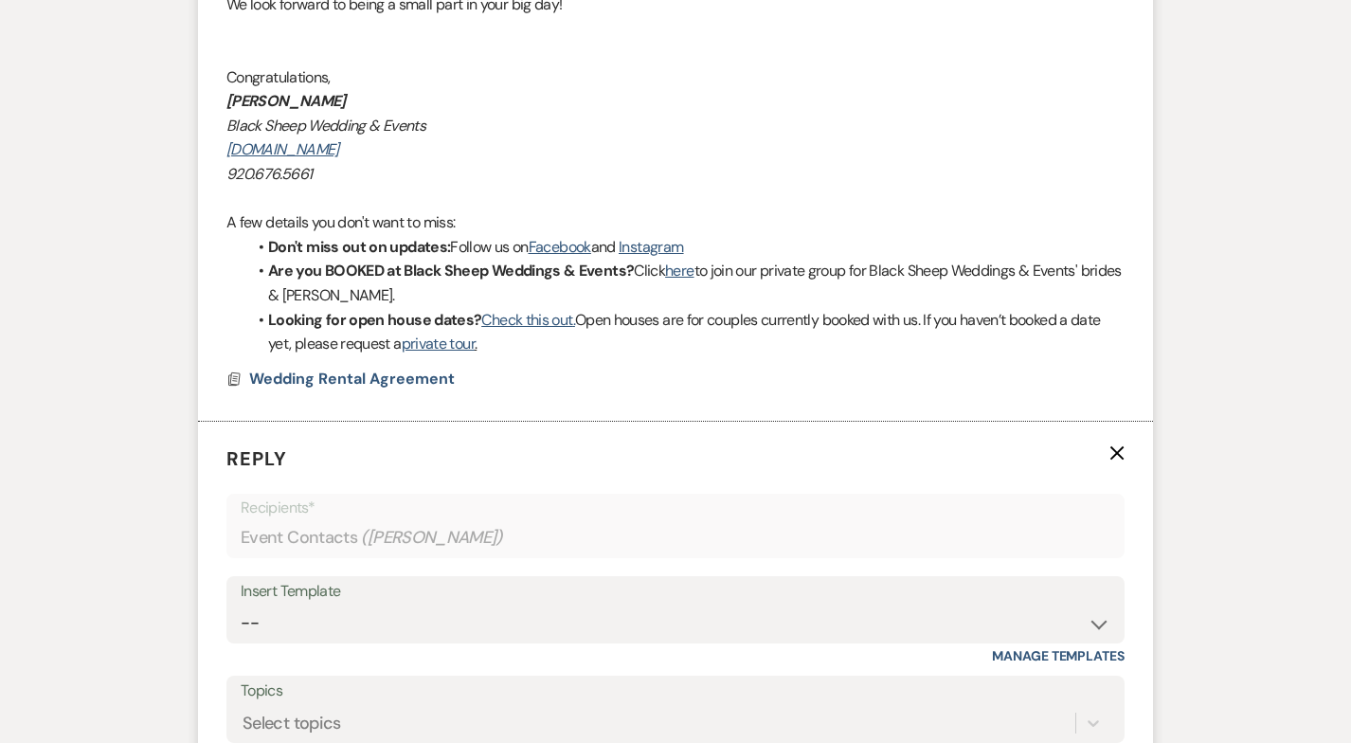
scroll to position [1940, 0]
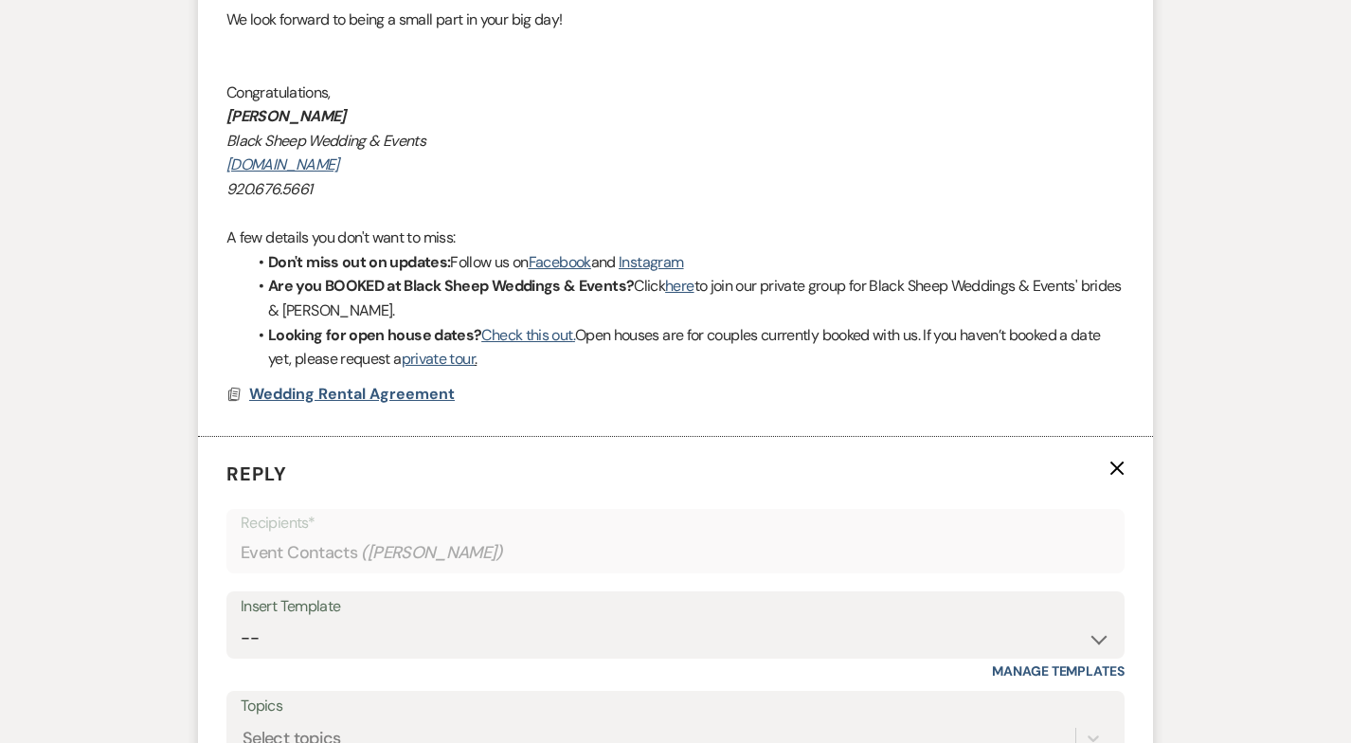
click at [373, 391] on span "Wedding Rental Agreement" at bounding box center [352, 394] width 206 height 20
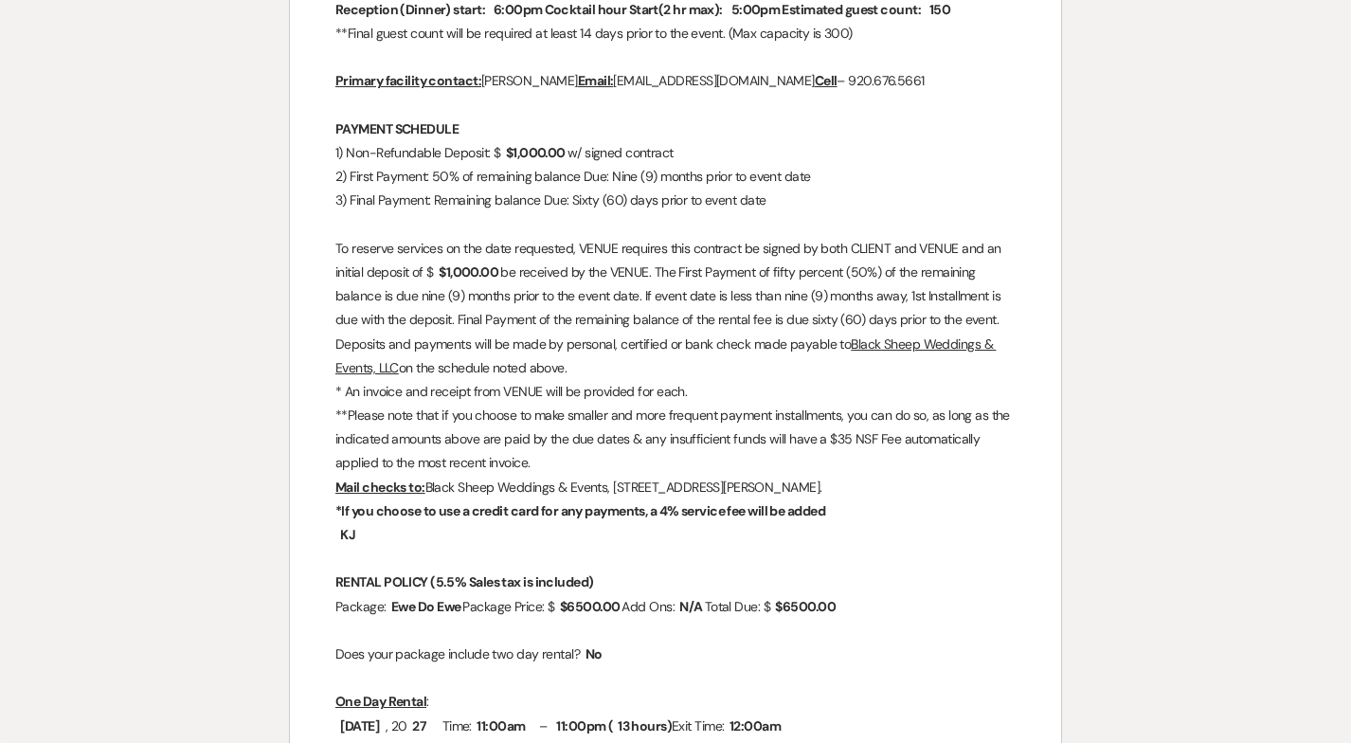
scroll to position [590, 0]
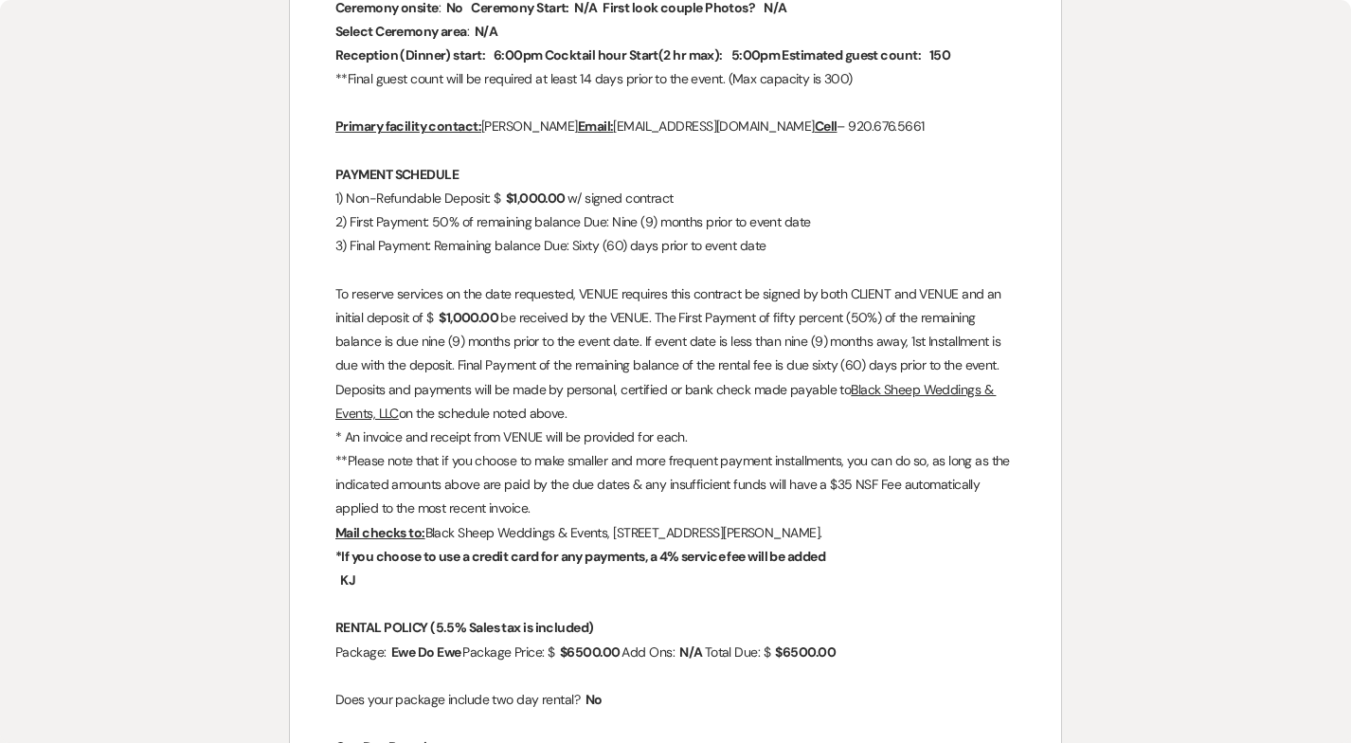
select select "6"
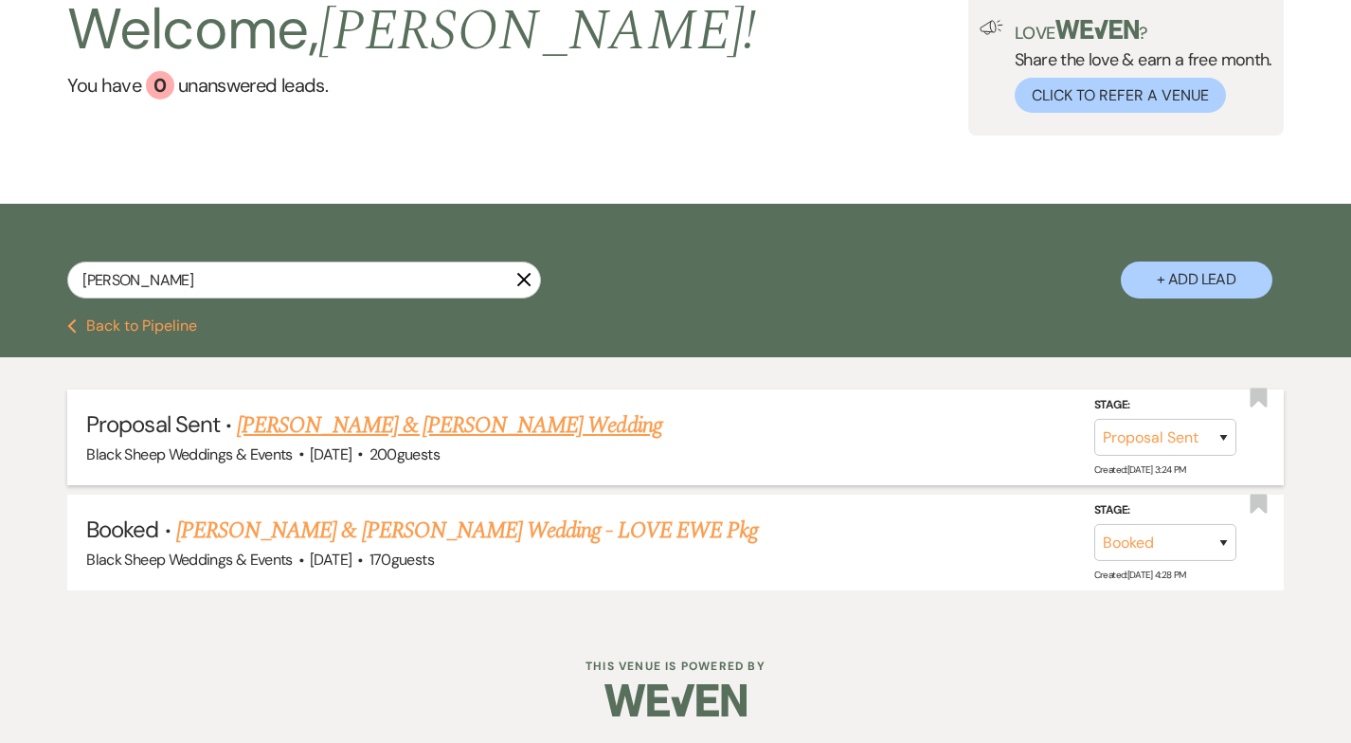
scroll to position [122, 0]
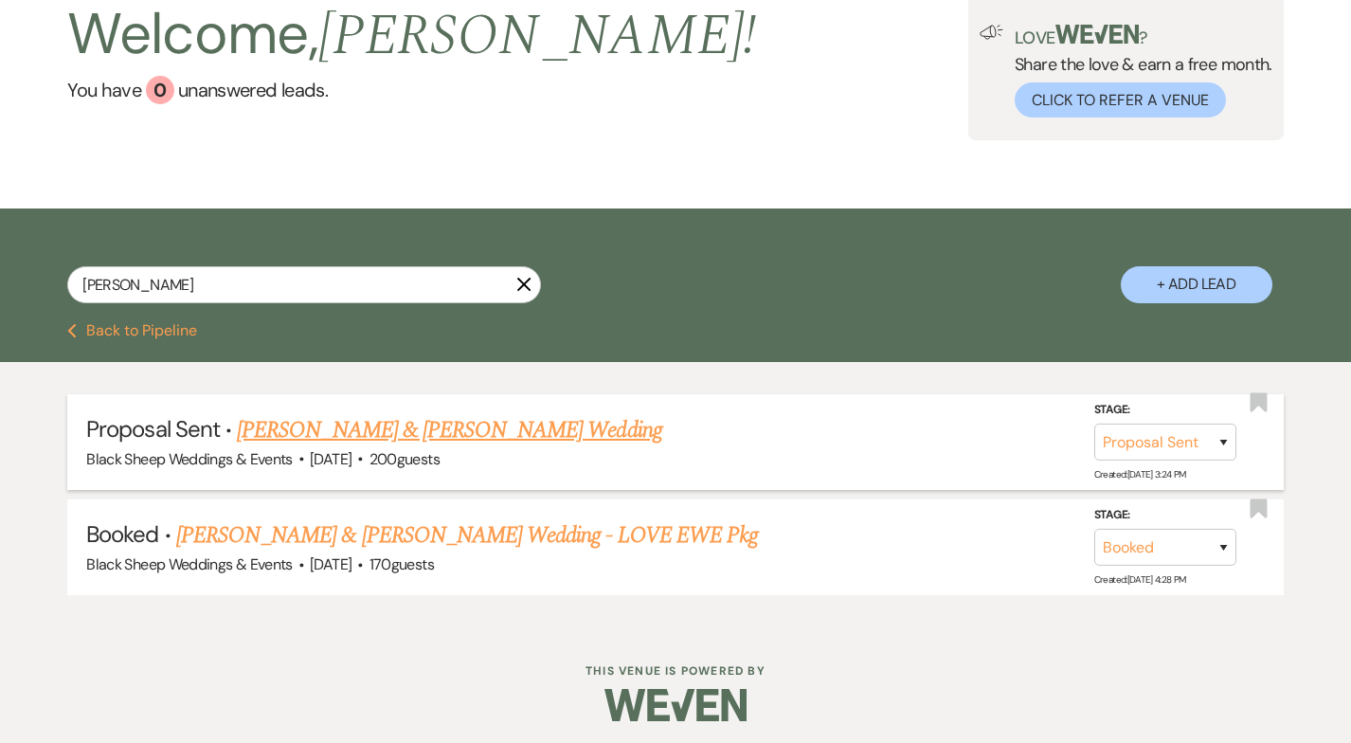
click at [320, 423] on link "[PERSON_NAME] & [PERSON_NAME] Wedding" at bounding box center [449, 430] width 424 height 34
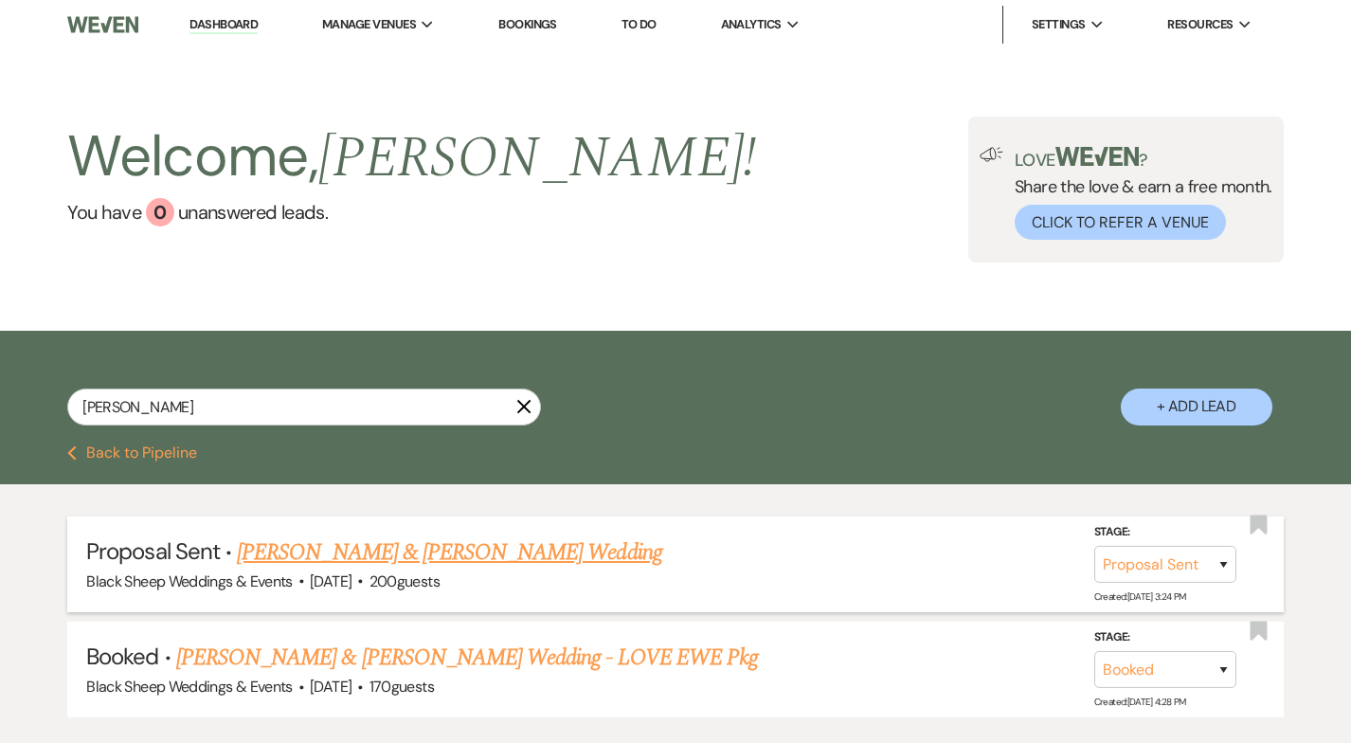
select select "6"
select select "14"
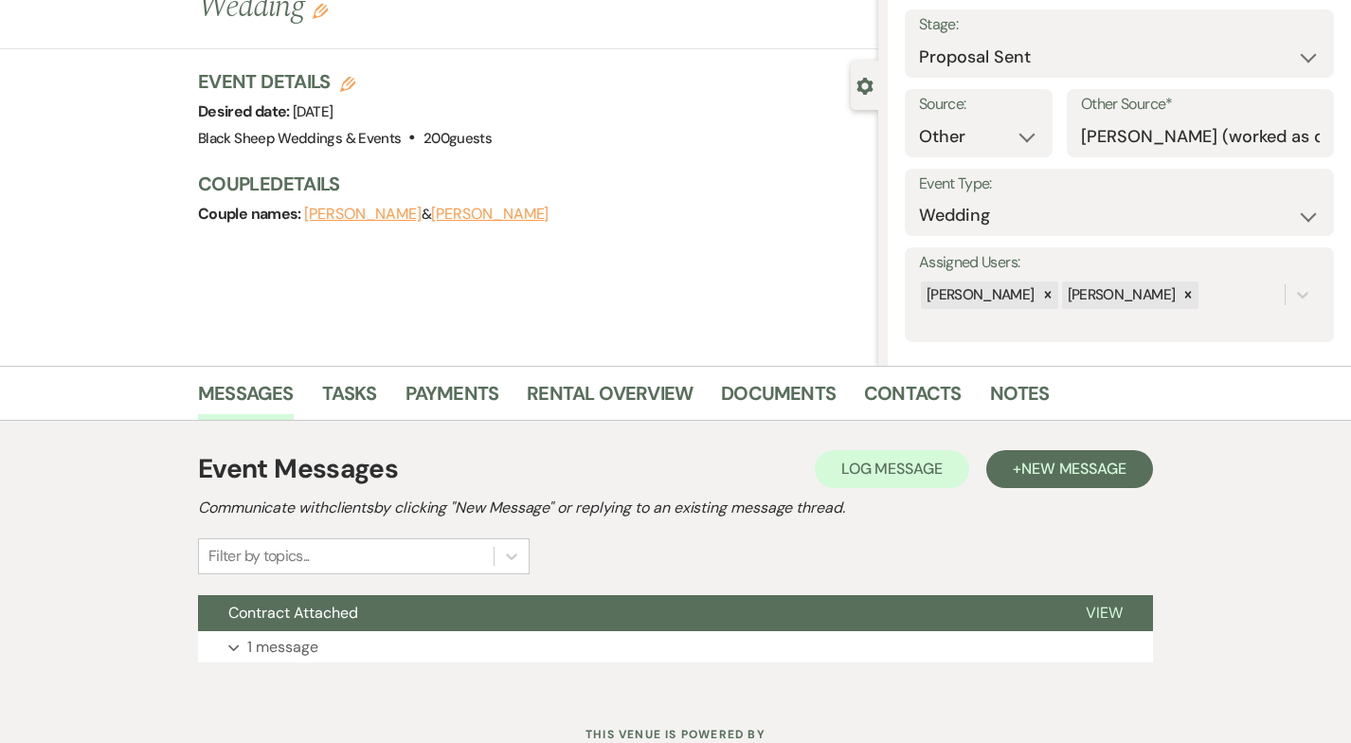
scroll to position [180, 0]
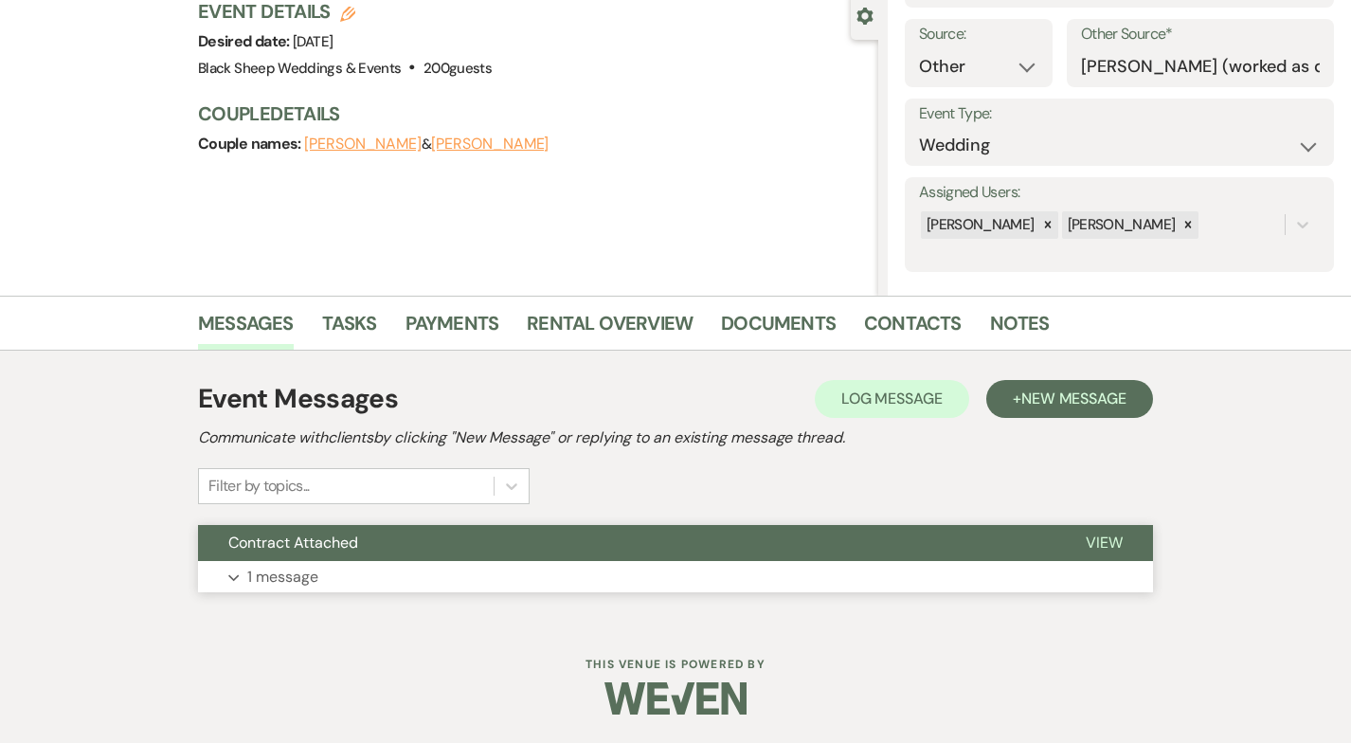
click at [280, 570] on p "1 message" at bounding box center [282, 577] width 71 height 25
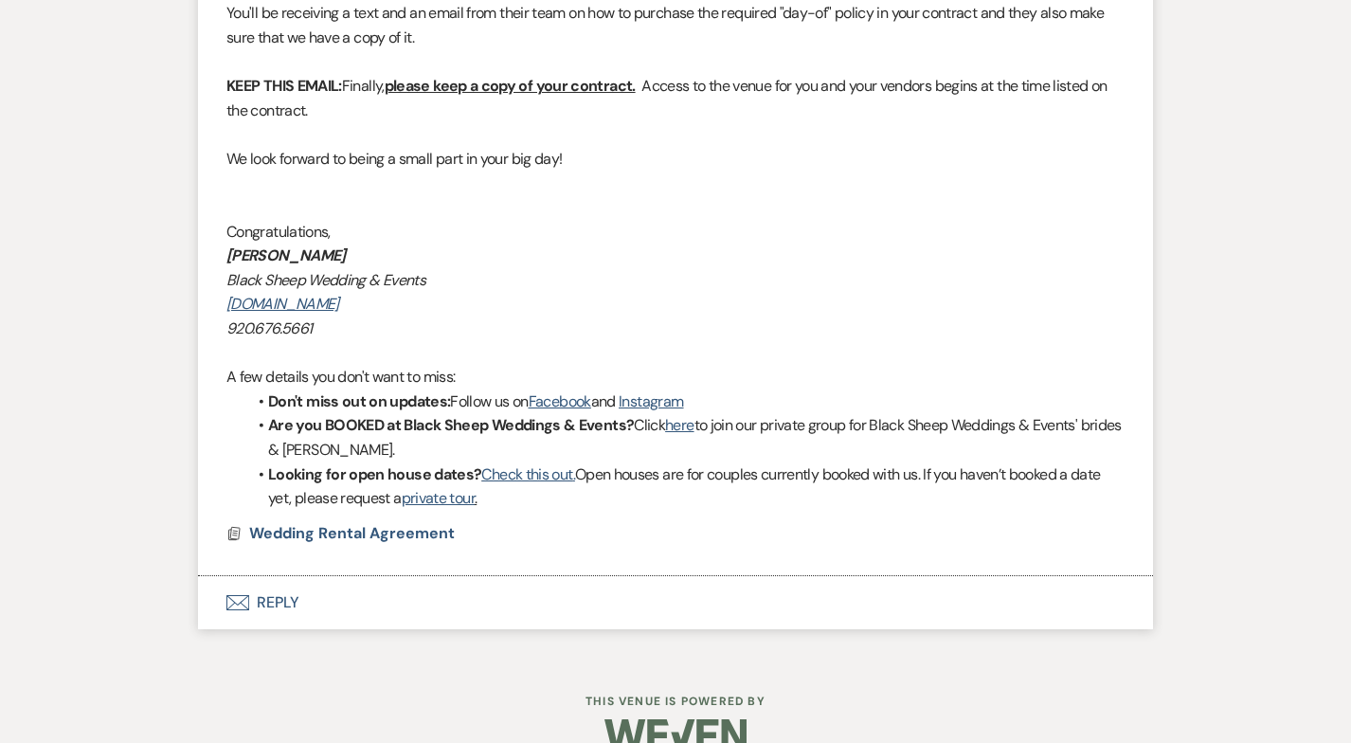
scroll to position [1837, 0]
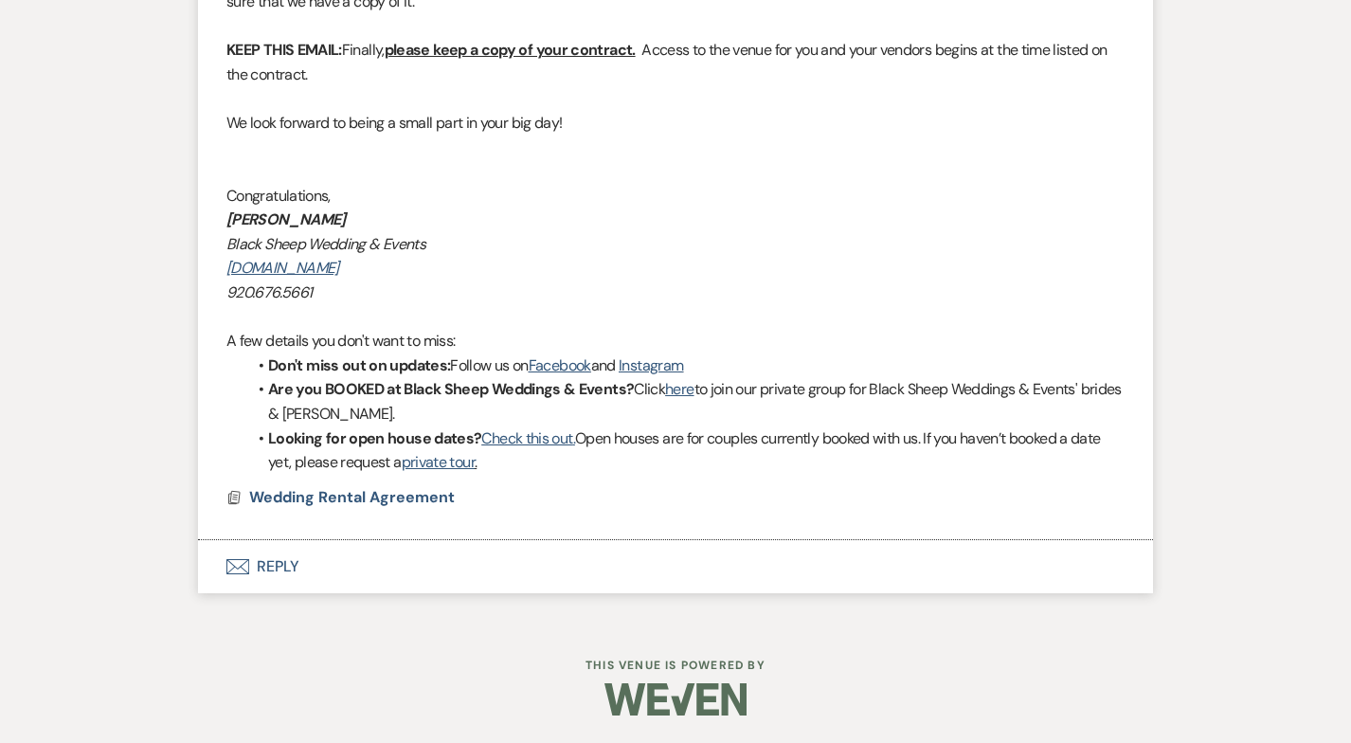
click at [270, 557] on button "Envelope Reply" at bounding box center [675, 566] width 955 height 53
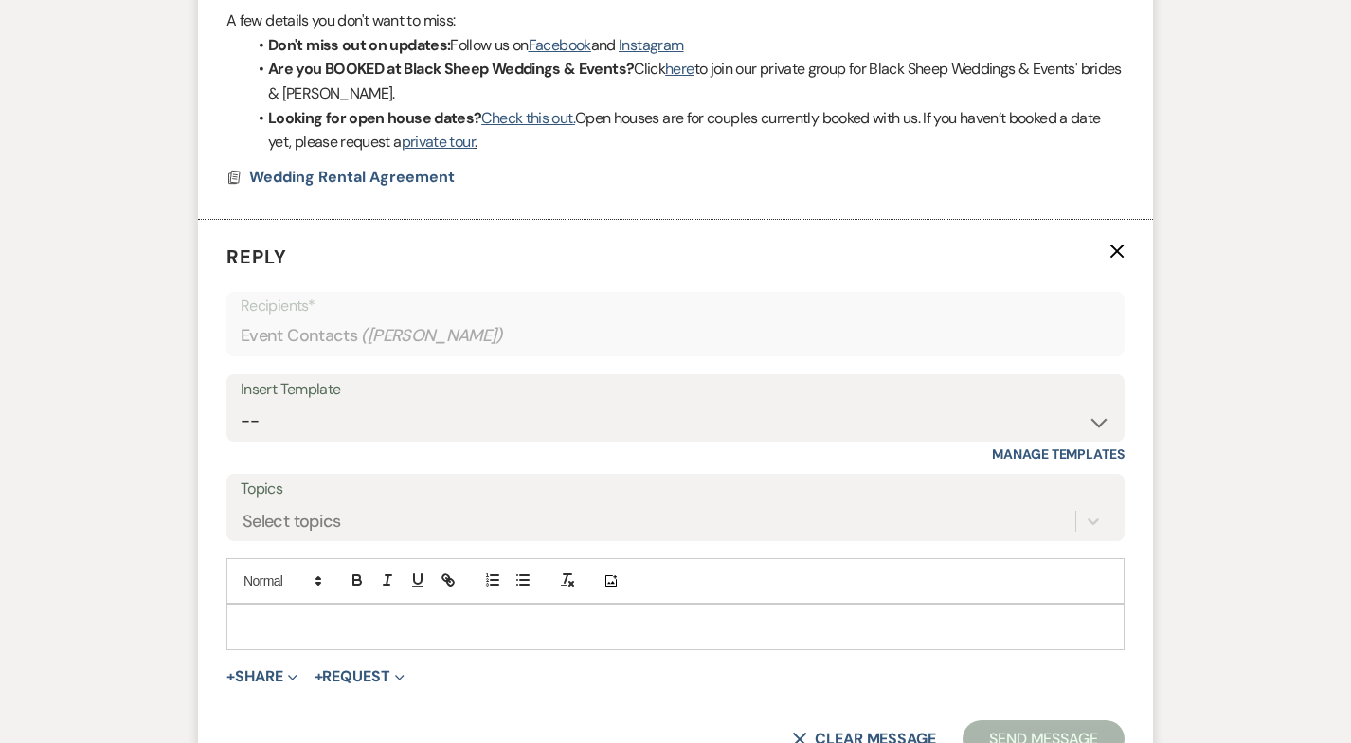
scroll to position [2367, 0]
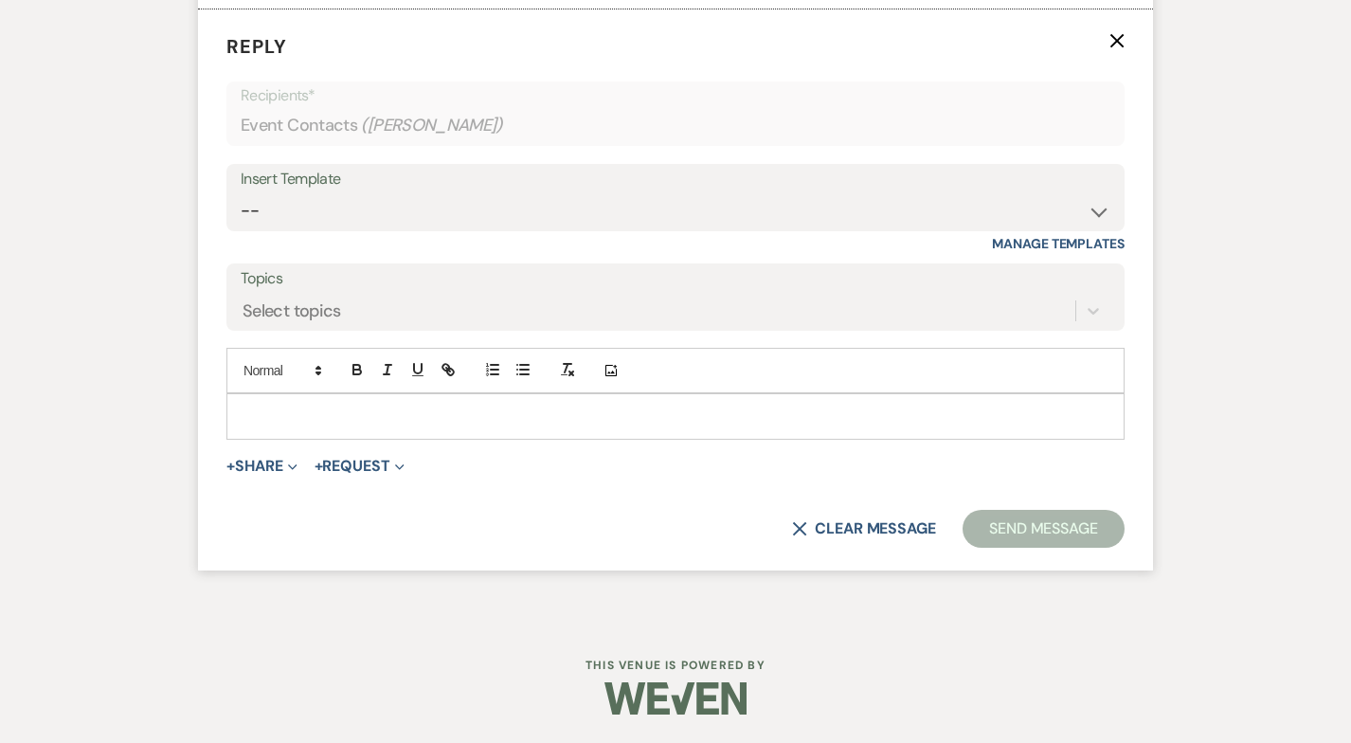
click at [260, 407] on p at bounding box center [676, 415] width 868 height 21
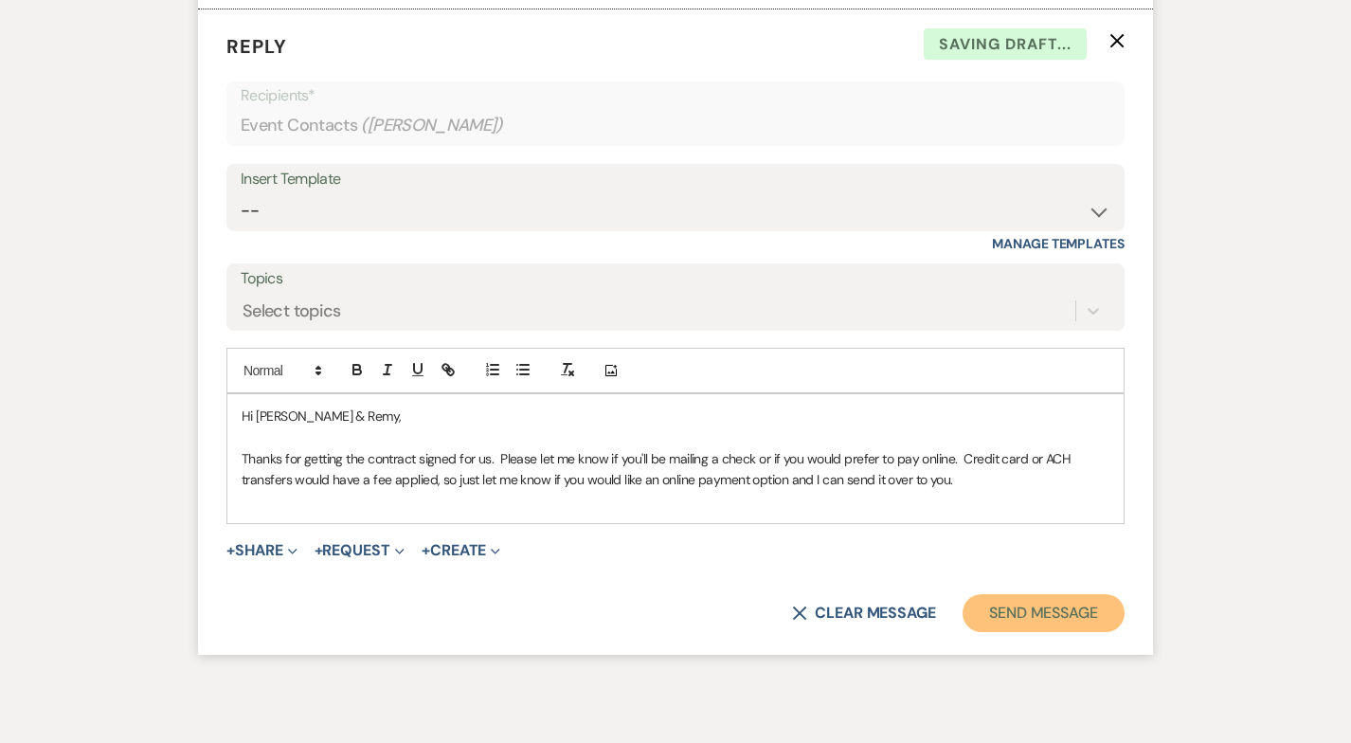
click at [1038, 621] on button "Send Message" at bounding box center [1044, 613] width 162 height 38
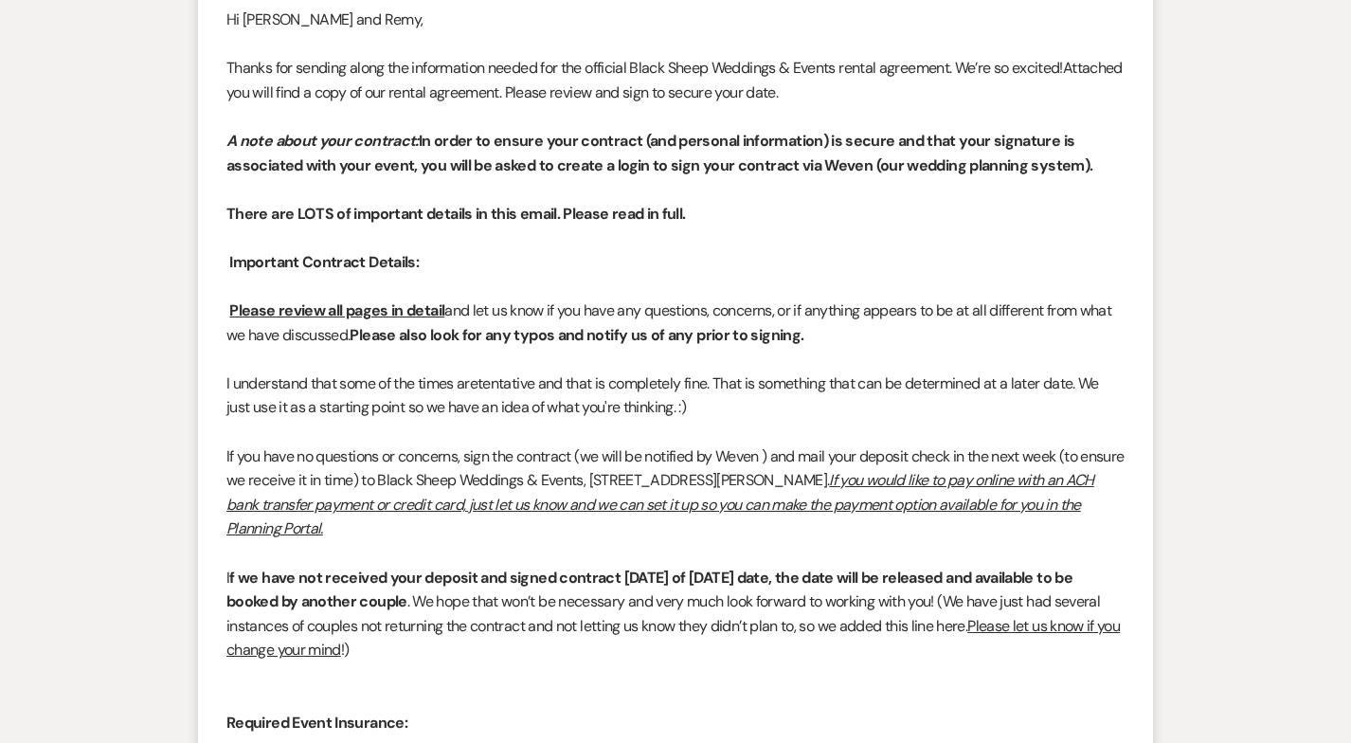
scroll to position [781, 0]
